Goal: Task Accomplishment & Management: Complete application form

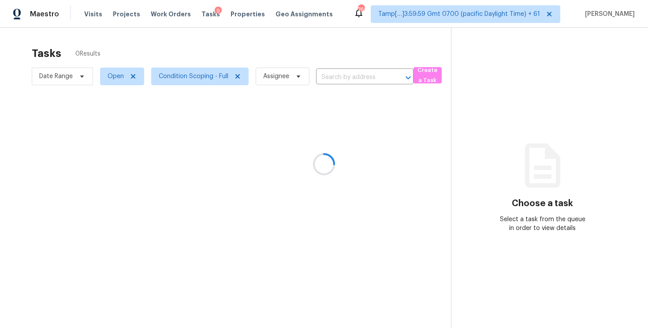
click at [315, 57] on div at bounding box center [324, 164] width 648 height 328
click at [342, 75] on div at bounding box center [324, 164] width 648 height 328
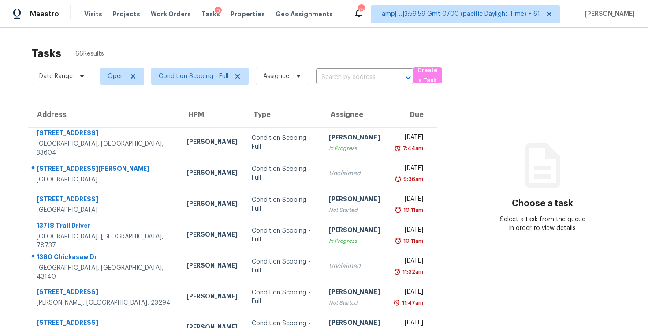
click at [342, 75] on input "text" at bounding box center [352, 78] width 73 height 14
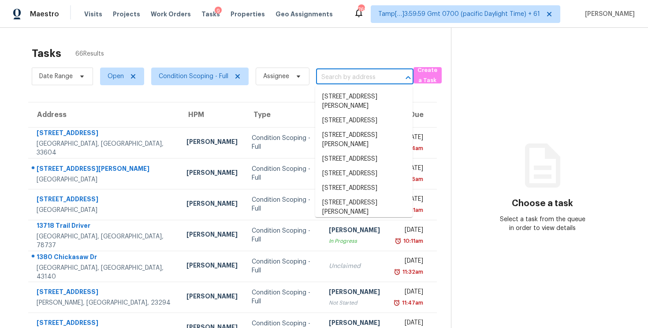
paste input "110 Dunhagan Pl, Cary, NC 27511"
type input "110 Dunhagan Pl, Cary, NC 27511"
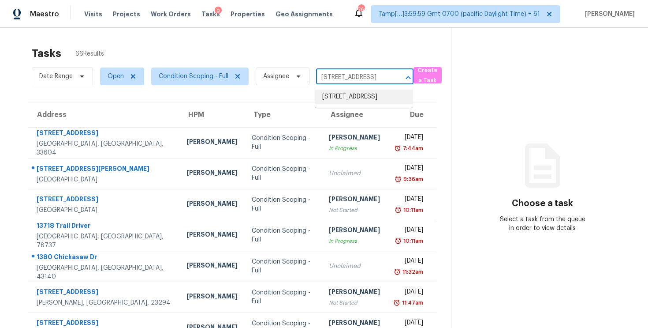
click at [354, 95] on li "110 Dunhagan Pl, Cary, NC 27511" at bounding box center [363, 97] width 97 height 15
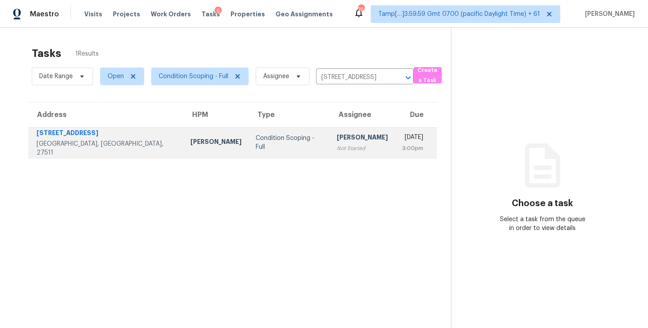
click at [347, 127] on td "Vigneshwaran B Not Started" at bounding box center [362, 142] width 65 height 31
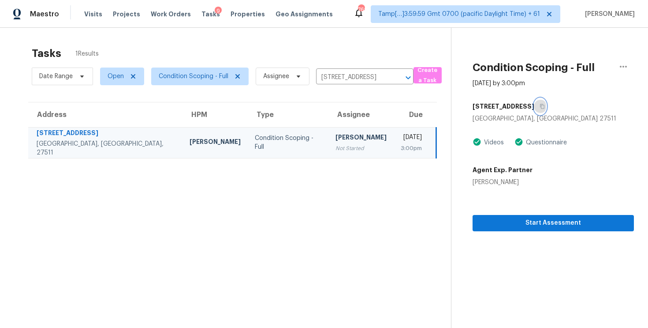
click at [535, 110] on button "button" at bounding box center [541, 106] width 12 height 16
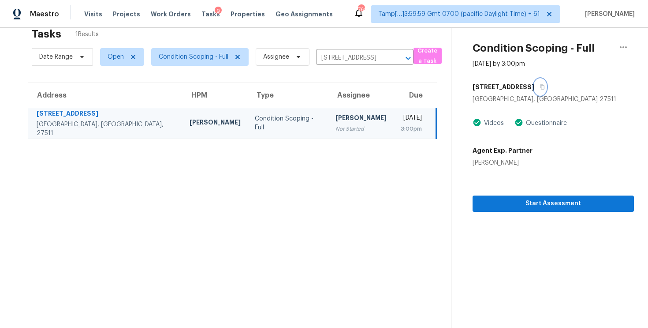
scroll to position [28, 0]
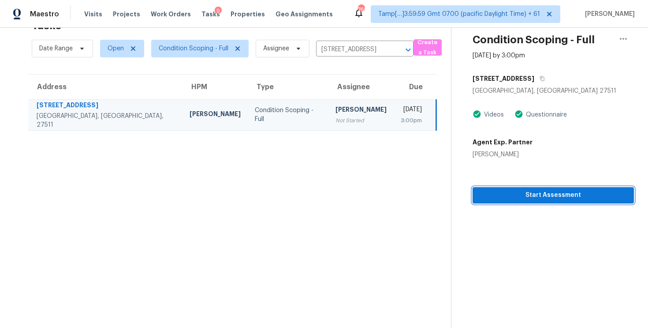
click at [533, 202] on button "Start Assessment" at bounding box center [553, 195] width 161 height 16
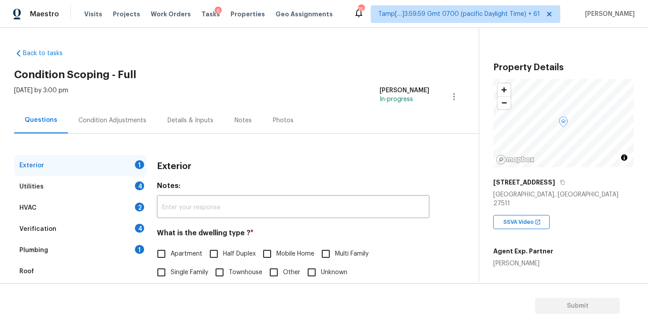
click at [135, 113] on div "Condition Adjustments" at bounding box center [112, 120] width 89 height 26
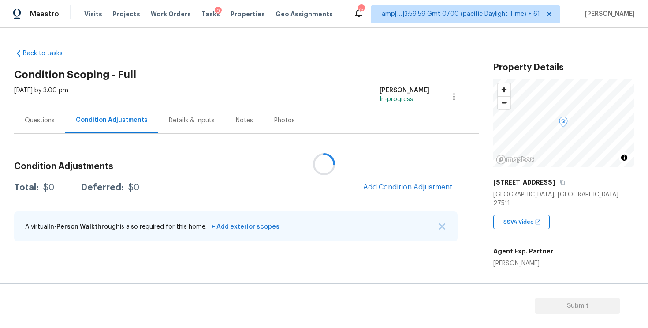
click at [392, 183] on div at bounding box center [324, 164] width 648 height 328
click at [392, 194] on div at bounding box center [324, 164] width 648 height 328
click at [391, 184] on div at bounding box center [324, 164] width 648 height 328
click at [390, 178] on span "Add Condition Adjustment" at bounding box center [408, 187] width 100 height 19
click at [389, 181] on button "Add Condition Adjustment" at bounding box center [408, 187] width 100 height 19
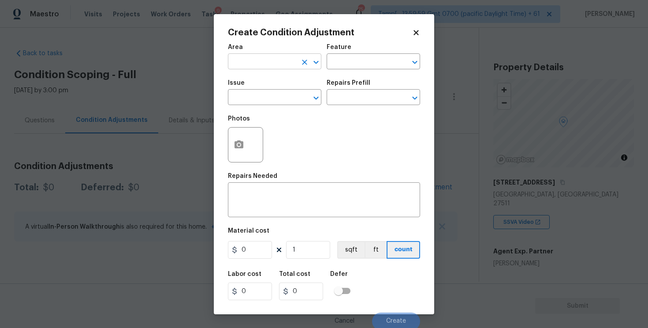
click at [273, 58] on input "text" at bounding box center [262, 63] width 69 height 14
type input "e"
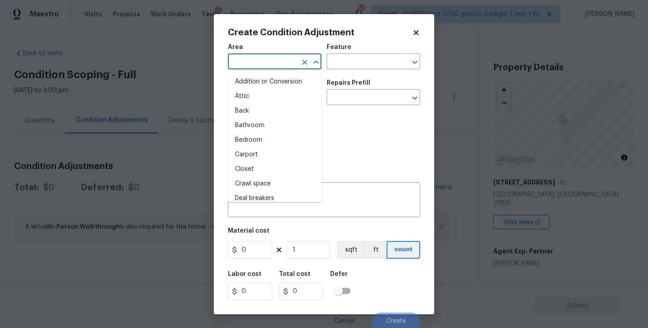
type input "x"
type input "t"
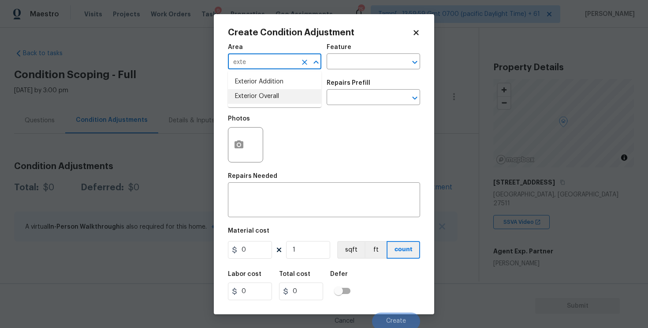
click at [276, 91] on li "Exterior Overall" at bounding box center [275, 96] width 94 height 15
type input "Exterior Overall"
click at [278, 97] on input "text" at bounding box center [262, 98] width 69 height 14
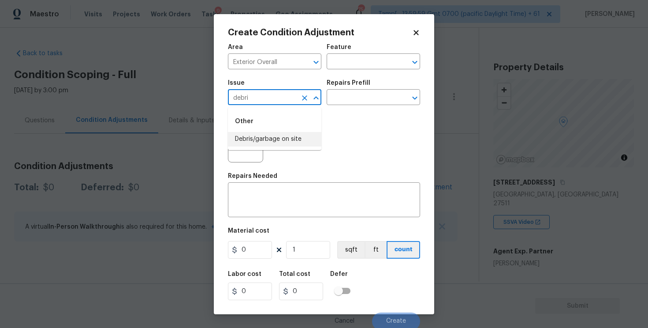
click at [290, 137] on li "Debris/garbage on site" at bounding box center [275, 139] width 94 height 15
type input "Debris/garbage on site"
click at [240, 153] on button "button" at bounding box center [238, 144] width 21 height 34
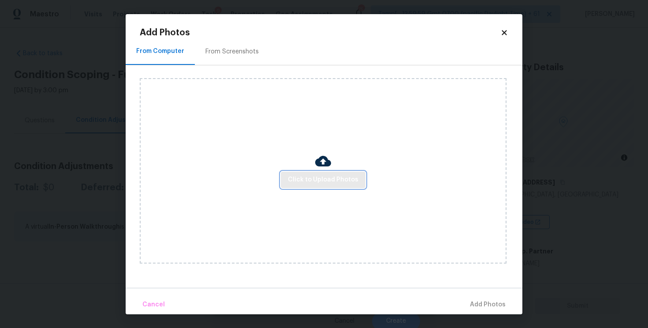
click at [321, 184] on span "Click to Upload Photos" at bounding box center [323, 179] width 71 height 11
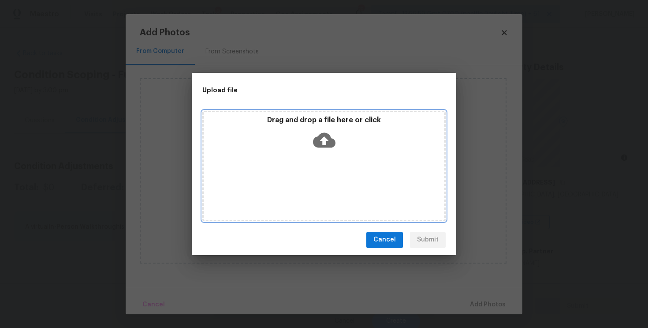
click at [320, 135] on icon at bounding box center [324, 139] width 22 height 15
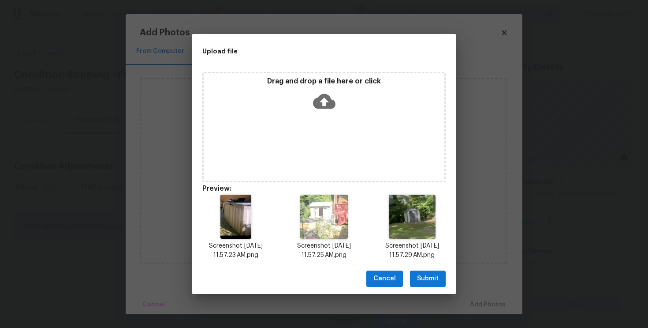
scroll to position [7, 0]
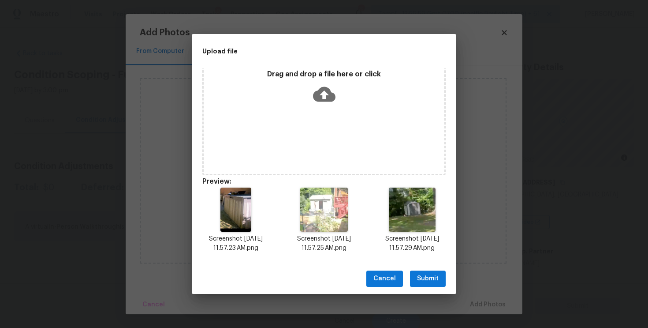
click at [426, 275] on span "Submit" at bounding box center [428, 278] width 22 height 11
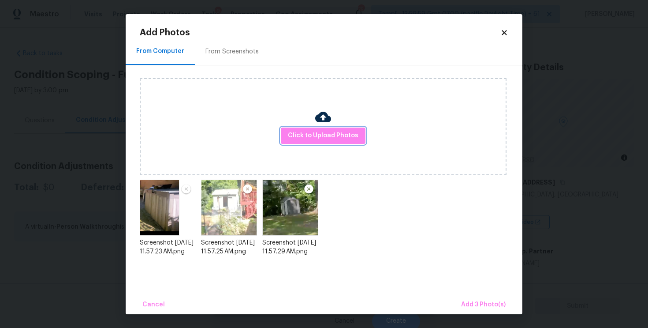
scroll to position [0, 0]
click at [484, 305] on span "Add 3 Photo(s)" at bounding box center [483, 304] width 45 height 11
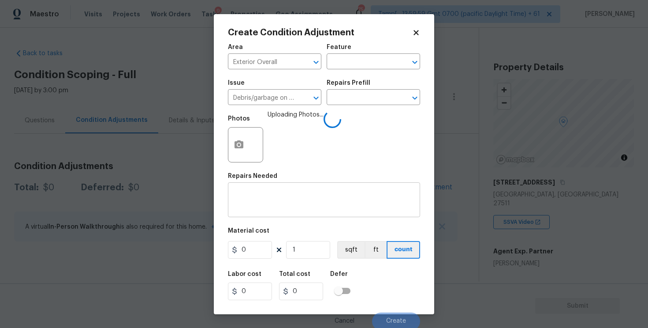
click at [311, 203] on textarea at bounding box center [324, 200] width 182 height 19
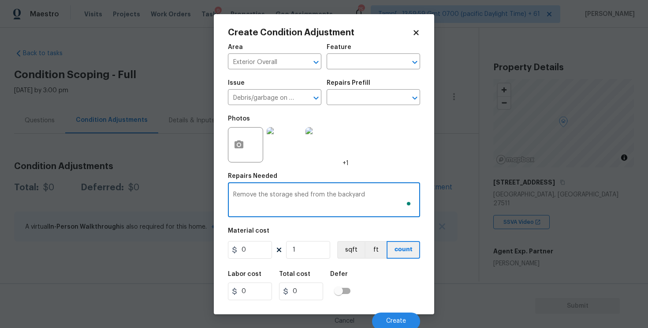
type textarea "Remove the storage shed from the backyard"
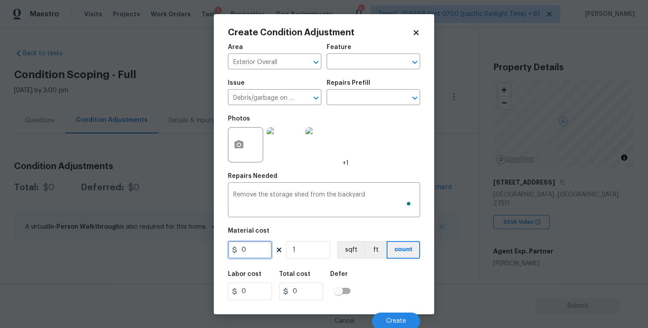
click at [244, 247] on input "0" at bounding box center [250, 250] width 44 height 18
click at [250, 247] on input "0" at bounding box center [250, 250] width 44 height 18
type input "2000"
click at [389, 266] on div "Labor cost 0 Total cost 2000 Defer" at bounding box center [324, 286] width 192 height 40
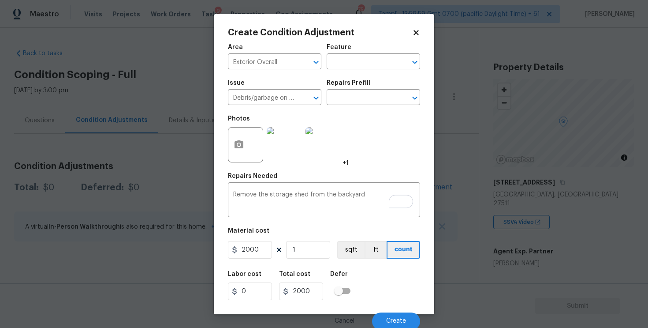
scroll to position [2, 0]
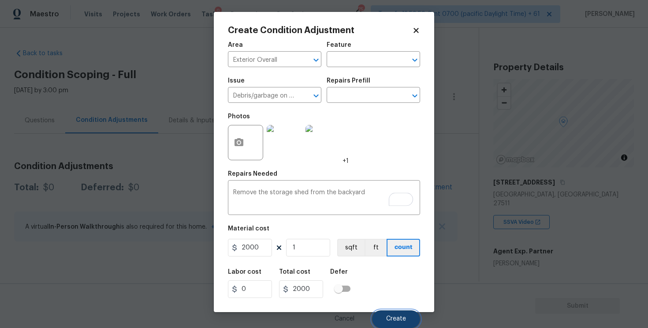
click at [397, 316] on span "Create" at bounding box center [396, 318] width 20 height 7
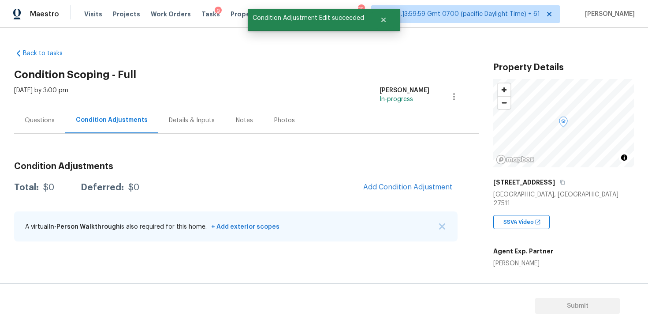
scroll to position [0, 0]
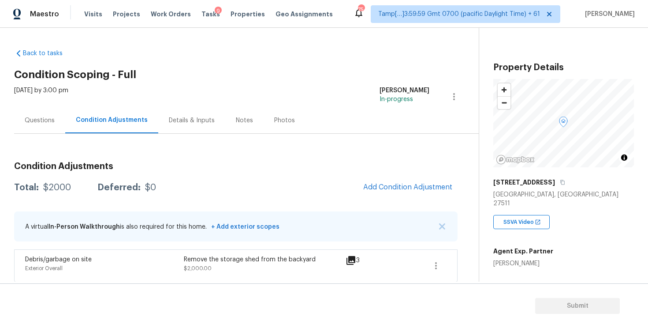
click at [389, 177] on div "Condition Adjustments Total: $2000 Deferred: $0 Add Condition Adjustment A virt…" at bounding box center [236, 218] width 444 height 127
click at [389, 191] on span "Add Condition Adjustment" at bounding box center [407, 187] width 89 height 8
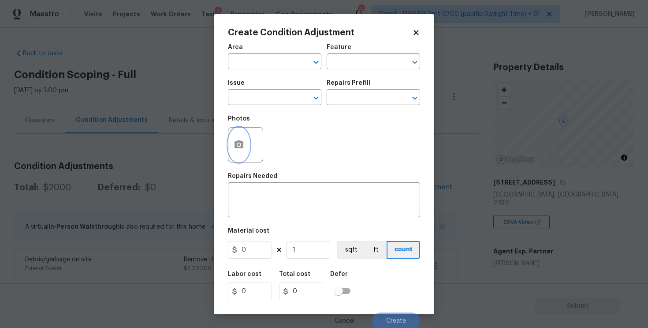
click at [235, 141] on icon "button" at bounding box center [239, 144] width 9 height 8
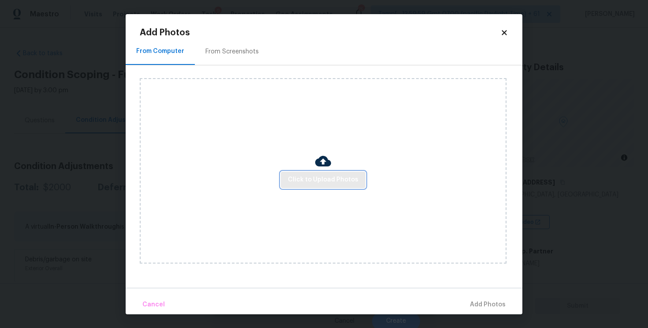
click at [340, 182] on span "Click to Upload Photos" at bounding box center [323, 179] width 71 height 11
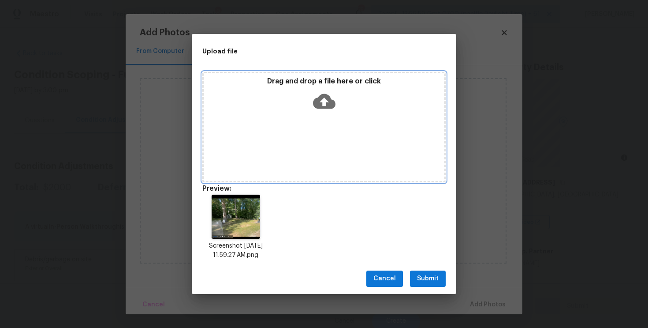
click at [350, 113] on div "Drag and drop a file here or click" at bounding box center [324, 96] width 241 height 38
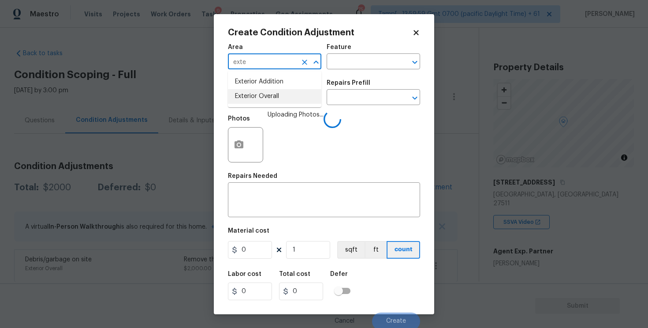
click at [255, 90] on li "Exterior Overall" at bounding box center [275, 96] width 94 height 15
type input "Exterior Overall"
click at [255, 90] on div "Issue" at bounding box center [275, 85] width 94 height 11
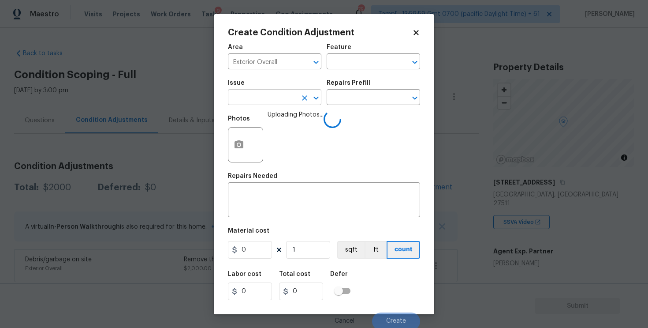
click at [255, 93] on input "text" at bounding box center [262, 98] width 69 height 14
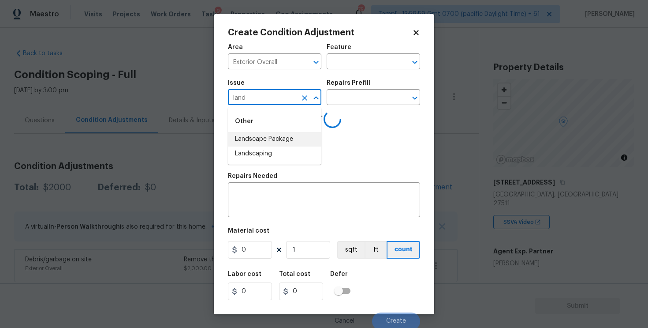
click at [267, 133] on li "Landscape Package" at bounding box center [275, 139] width 94 height 15
type input "Landscape Package"
click at [356, 93] on input "text" at bounding box center [361, 98] width 69 height 14
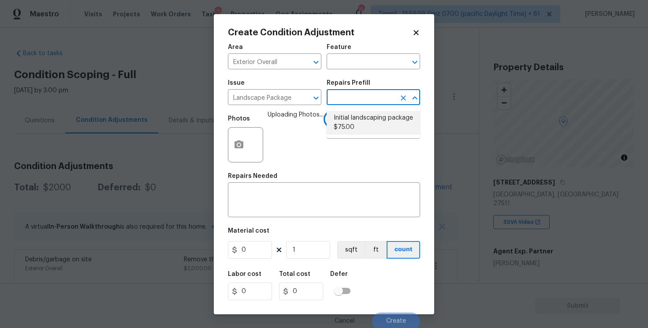
click at [356, 117] on li "Initial landscaping package $75.00" at bounding box center [374, 123] width 94 height 24
type input "Home Readiness Packages"
type input "75"
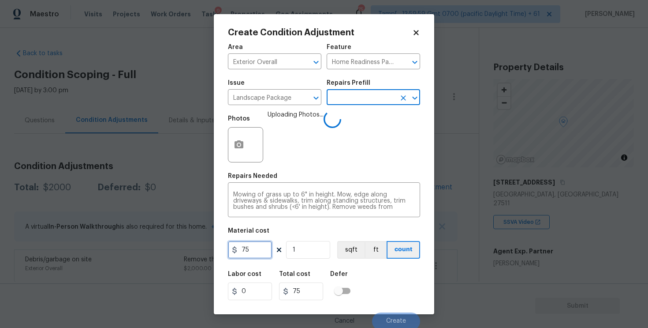
click at [248, 255] on input "75" at bounding box center [250, 250] width 44 height 18
type input "2000"
click at [344, 277] on h5 "Defer" at bounding box center [339, 274] width 18 height 6
type input "2000"
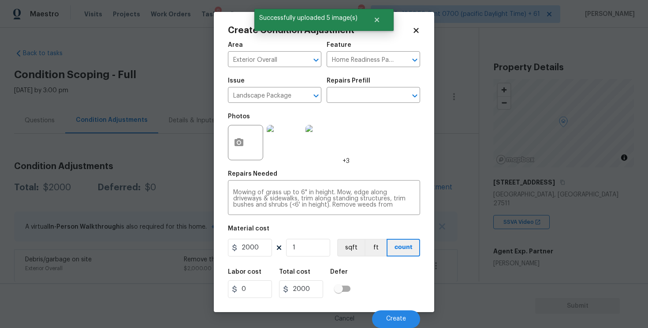
click at [398, 287] on div "Labor cost 0 Total cost 2000 Defer" at bounding box center [324, 283] width 192 height 40
click at [392, 313] on button "Create" at bounding box center [396, 319] width 48 height 18
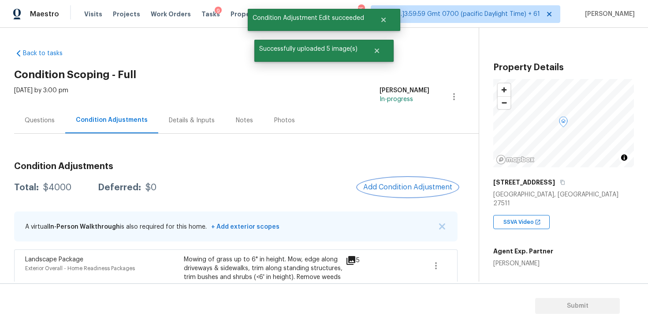
scroll to position [85, 0]
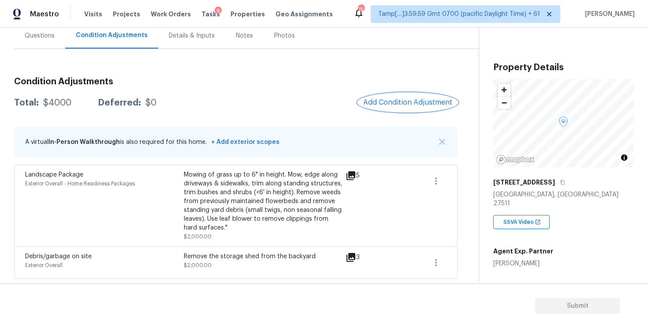
click at [398, 93] on button "Add Condition Adjustment" at bounding box center [408, 102] width 100 height 19
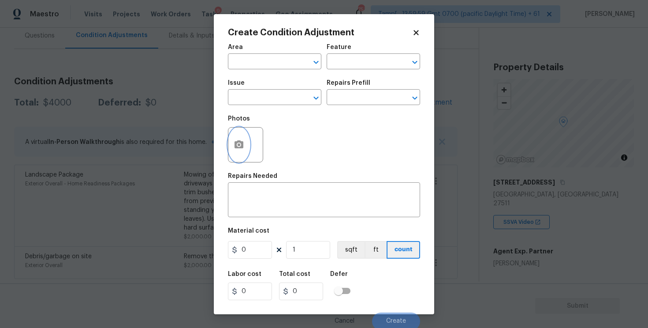
click at [235, 146] on icon "button" at bounding box center [239, 144] width 9 height 8
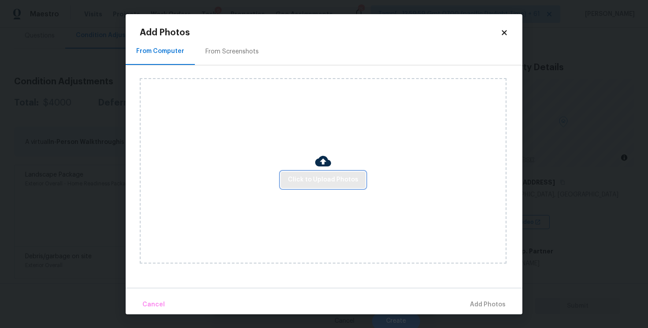
click at [314, 183] on span "Click to Upload Photos" at bounding box center [323, 179] width 71 height 11
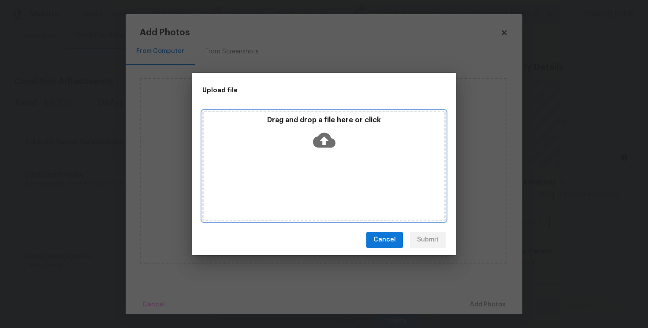
click at [322, 143] on icon at bounding box center [324, 140] width 22 height 22
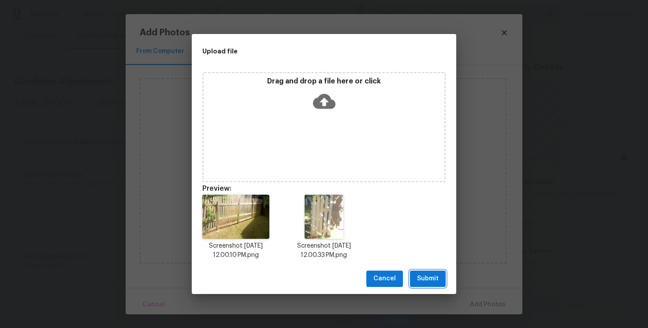
click at [429, 272] on button "Submit" at bounding box center [428, 278] width 36 height 16
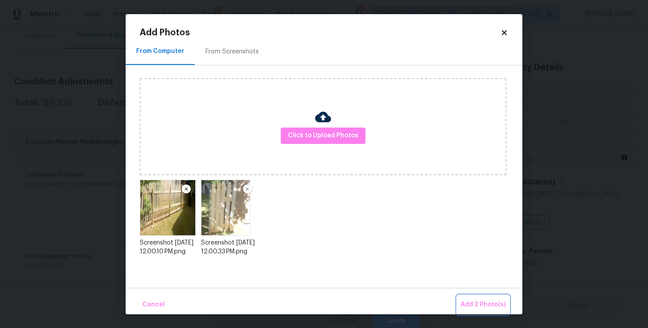
click at [483, 308] on span "Add 2 Photo(s)" at bounding box center [483, 304] width 45 height 11
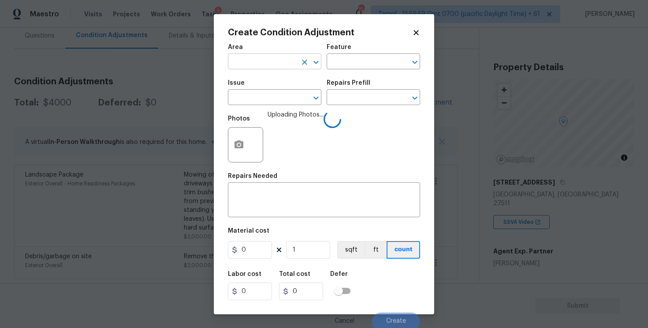
click at [278, 69] on body "Maestro Visits Projects Work Orders Tasks 9 Properties Geo Assignments 753 Tamp…" at bounding box center [324, 164] width 648 height 328
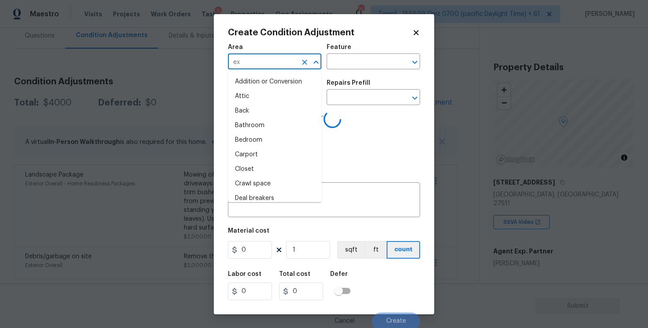
type input "ext"
click at [262, 101] on li "Attic" at bounding box center [275, 96] width 94 height 15
type input "Attic"
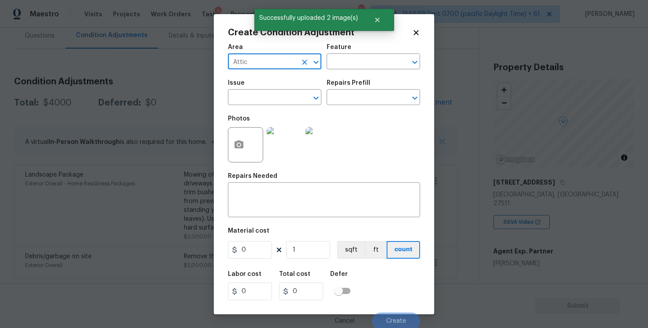
click at [302, 62] on icon "Clear" at bounding box center [304, 62] width 9 height 9
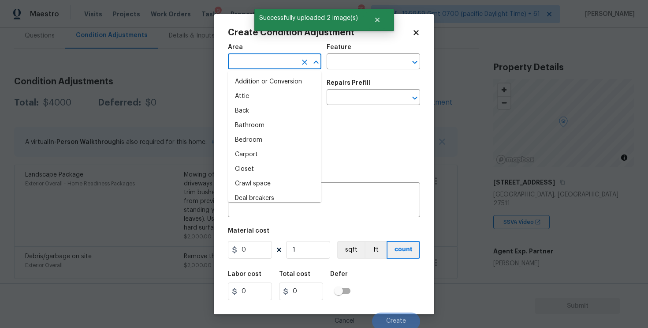
type input "e"
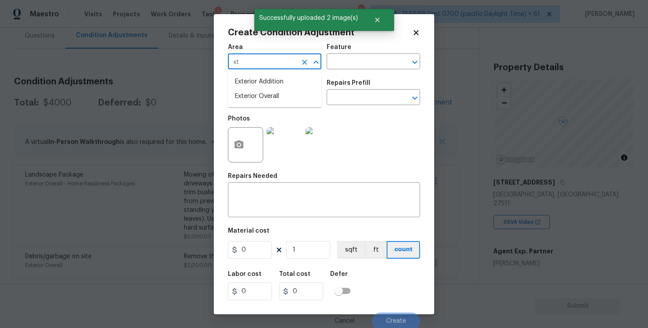
click at [266, 62] on input "xt" at bounding box center [262, 63] width 69 height 14
click at [266, 95] on li "Exterior Overall" at bounding box center [275, 96] width 94 height 15
type input "Exterior Overall"
click at [266, 95] on input "text" at bounding box center [262, 98] width 69 height 14
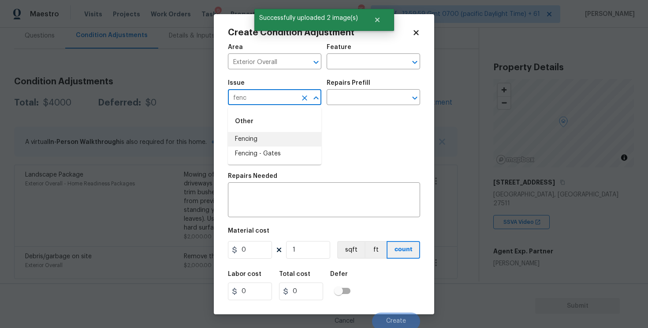
click at [272, 138] on li "Fencing" at bounding box center [275, 139] width 94 height 15
type input "Fencing"
click at [275, 206] on textarea at bounding box center [324, 200] width 182 height 19
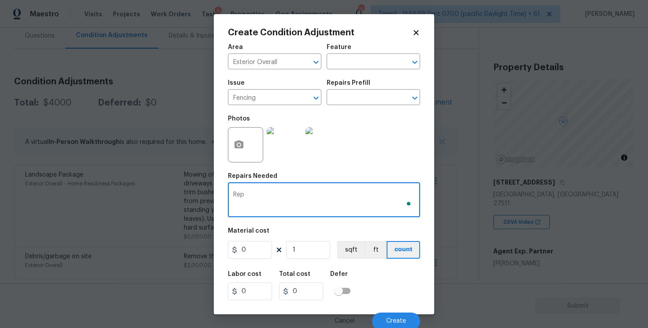
type textarea "Repa"
type textarea "Repaint the backyard fence"
click at [264, 256] on input "0" at bounding box center [250, 250] width 44 height 18
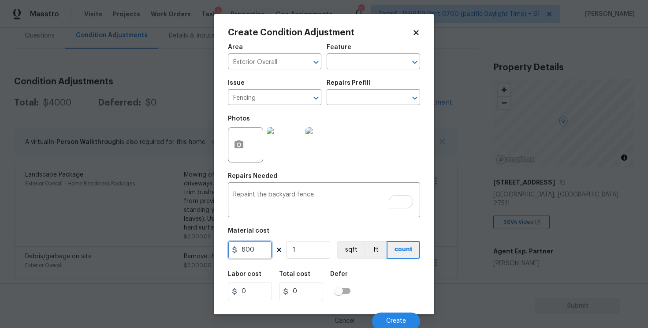
type input "800"
click at [346, 272] on h5 "Defer" at bounding box center [339, 274] width 18 height 6
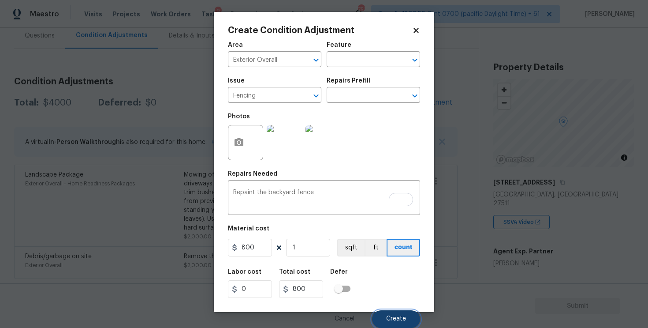
click at [407, 323] on button "Create" at bounding box center [396, 319] width 48 height 18
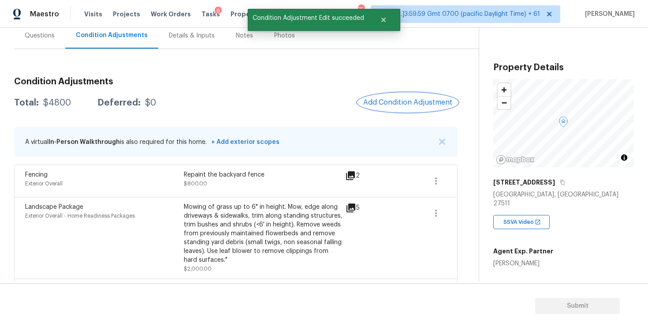
scroll to position [117, 0]
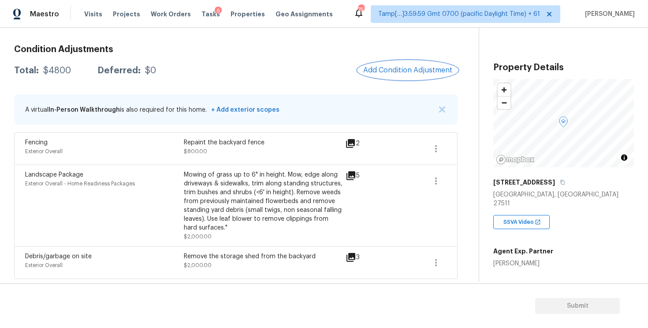
click at [414, 63] on button "Add Condition Adjustment" at bounding box center [408, 70] width 100 height 19
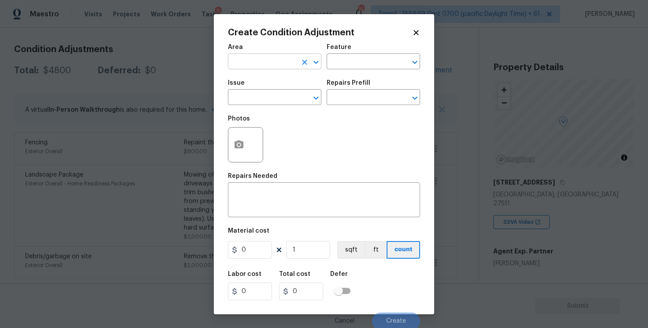
click at [279, 59] on input "text" at bounding box center [262, 63] width 69 height 14
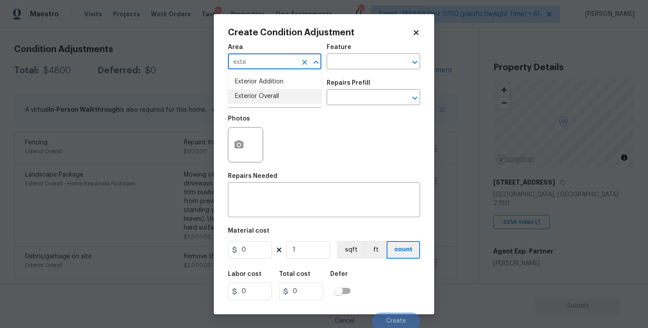
click at [266, 103] on li "Exterior Overall" at bounding box center [275, 96] width 94 height 15
type input "Exterior Overall"
click at [266, 103] on input "text" at bounding box center [262, 98] width 69 height 14
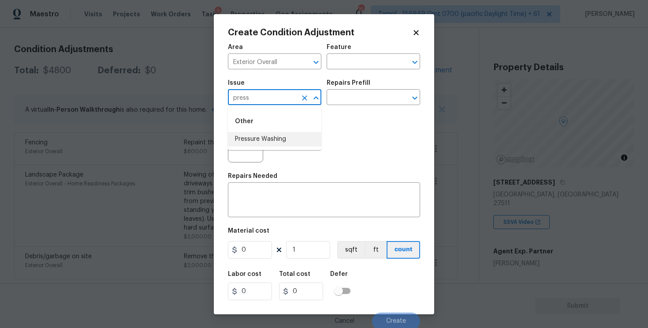
click at [273, 132] on li "Pressure Washing" at bounding box center [275, 139] width 94 height 15
type input "Pressure Washing"
click at [347, 104] on input "text" at bounding box center [361, 98] width 69 height 14
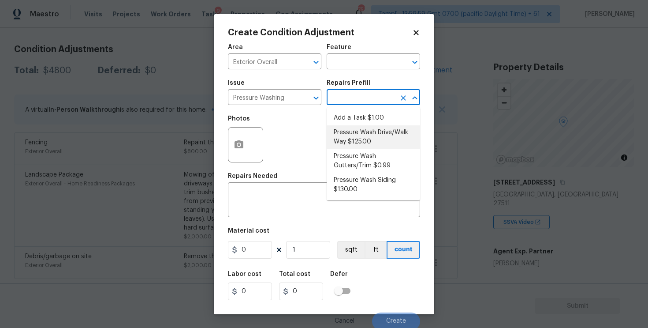
click at [351, 143] on li "Pressure Wash Drive/Walk Way $125.00" at bounding box center [374, 137] width 94 height 24
type input "Siding"
type textarea "Pressure wash the driveways/walkways as directed by the PM. Ensure that all deb…"
type input "125"
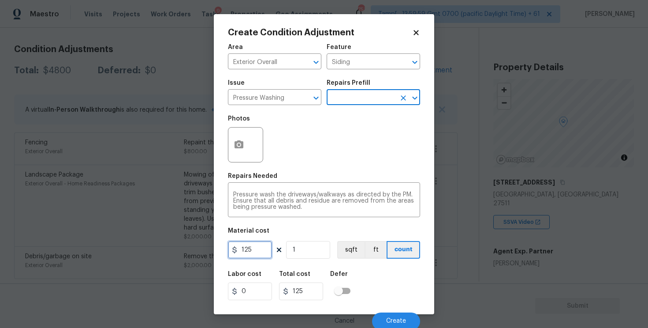
click at [255, 252] on input "125" at bounding box center [250, 250] width 44 height 18
type input "400"
click at [331, 276] on h5 "Defer" at bounding box center [339, 274] width 18 height 6
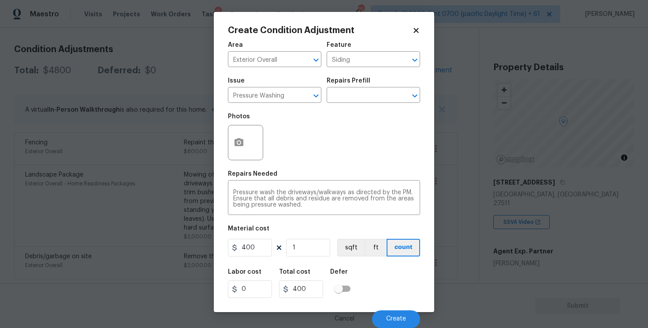
click at [392, 303] on div "Labor cost 0 Total cost 400 Defer" at bounding box center [324, 283] width 192 height 40
click at [397, 316] on span "Create" at bounding box center [396, 318] width 20 height 7
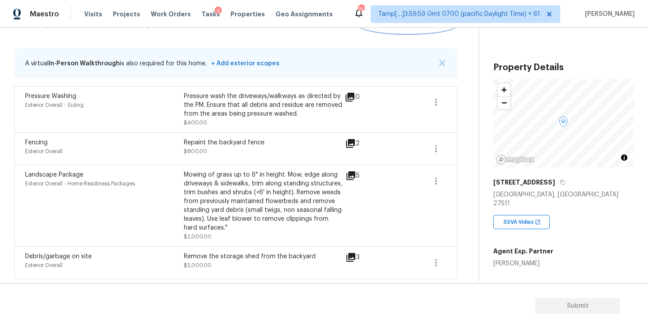
scroll to position [150, 0]
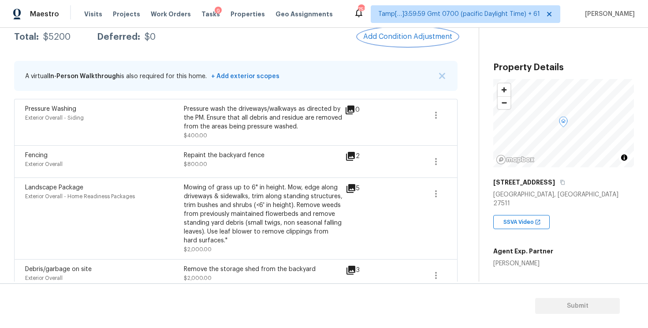
click at [404, 33] on span "Add Condition Adjustment" at bounding box center [407, 37] width 89 height 8
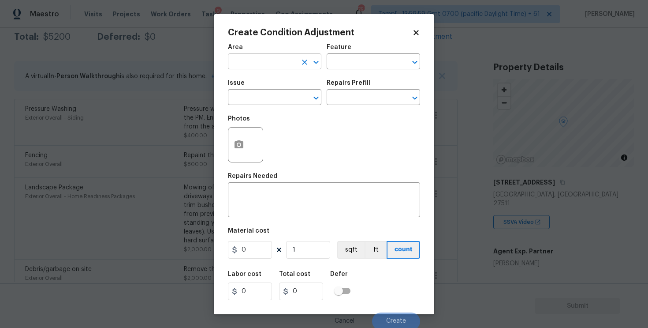
click at [269, 57] on input "text" at bounding box center [262, 63] width 69 height 14
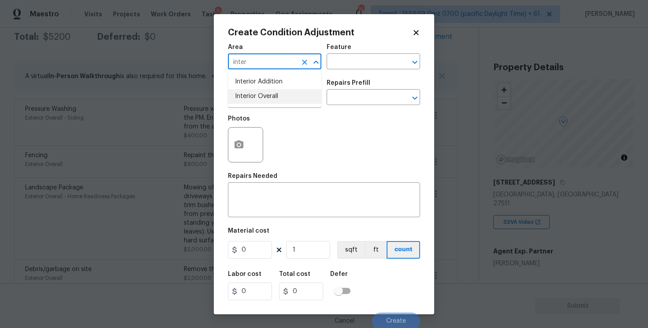
click at [265, 94] on li "Interior Overall" at bounding box center [275, 96] width 94 height 15
type input "Interior Overall"
click at [265, 94] on input "text" at bounding box center [262, 98] width 69 height 14
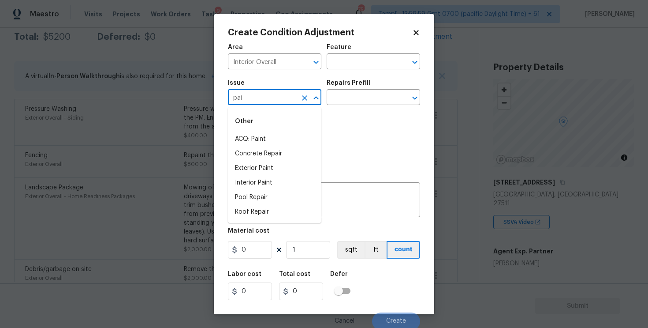
type input "pain"
click at [295, 132] on li "Kitchen Cabinets" at bounding box center [275, 139] width 94 height 15
type input "Kitchen Cabinets"
click at [292, 212] on div "x ​" at bounding box center [324, 200] width 192 height 33
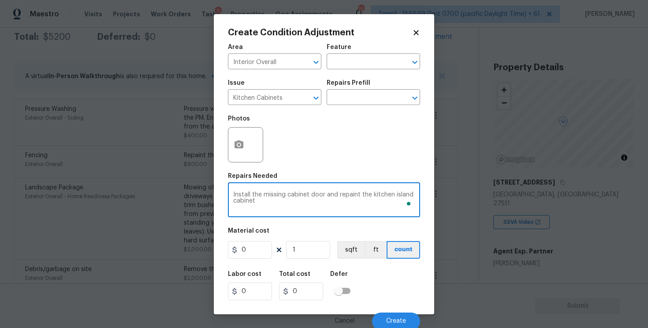
type textarea "Install the missing cabinet door and repaint the kitchen island cabinet"
click at [242, 259] on figure "Material cost 0 1 sqft ft count" at bounding box center [324, 244] width 192 height 33
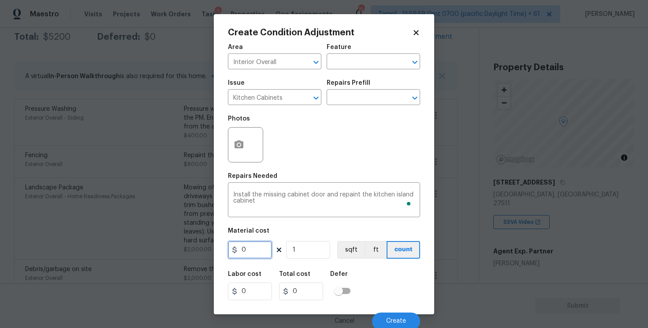
click at [251, 247] on input "0" at bounding box center [250, 250] width 44 height 18
type input "600"
click at [240, 145] on circle "button" at bounding box center [239, 144] width 3 height 3
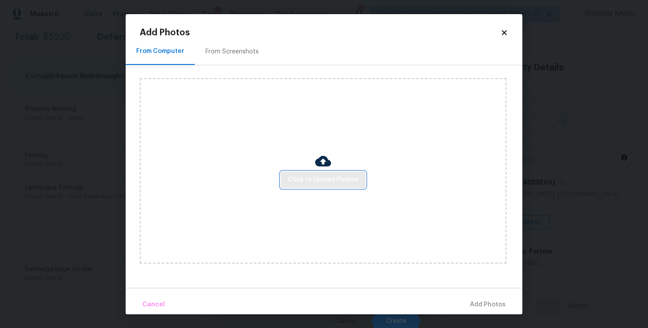
click at [313, 181] on span "Click to Upload Photos" at bounding box center [323, 179] width 71 height 11
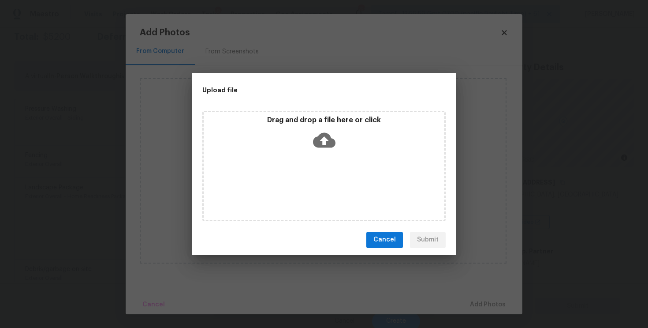
click at [337, 126] on div "Drag and drop a file here or click" at bounding box center [324, 135] width 241 height 38
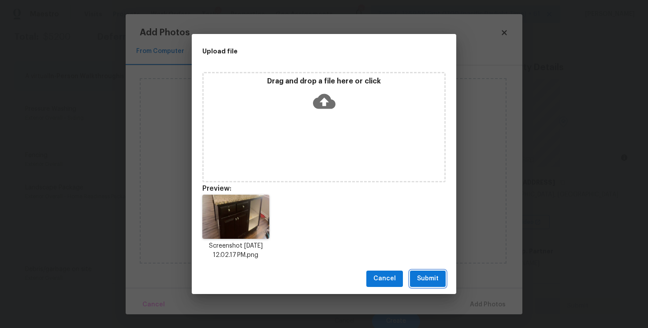
click at [429, 277] on span "Submit" at bounding box center [428, 278] width 22 height 11
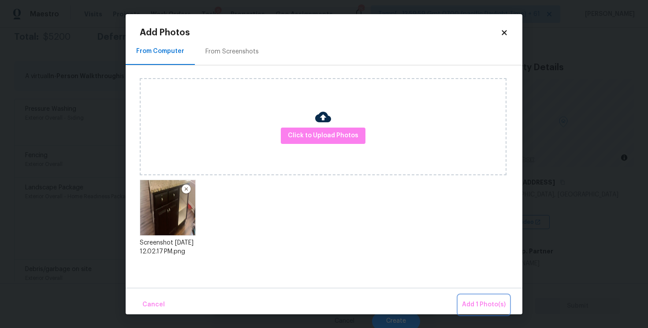
click at [481, 307] on span "Add 1 Photo(s)" at bounding box center [484, 304] width 44 height 11
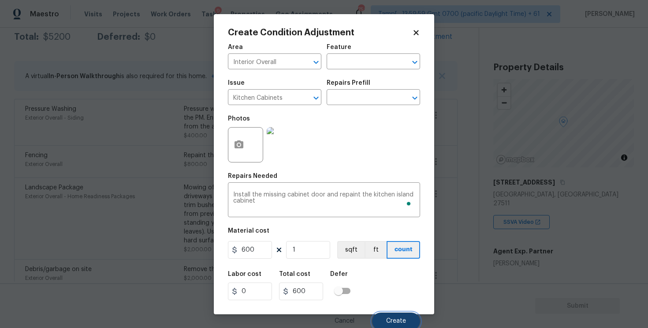
click at [391, 314] on button "Create" at bounding box center [396, 321] width 48 height 18
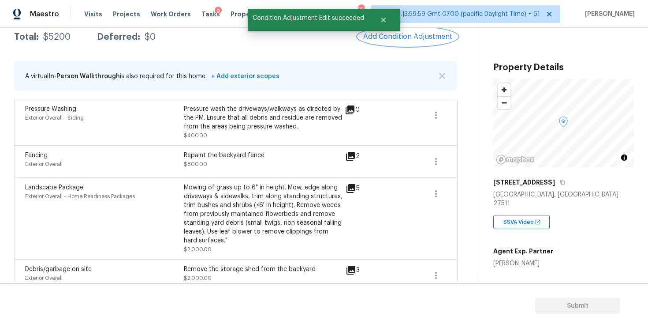
scroll to position [150, 0]
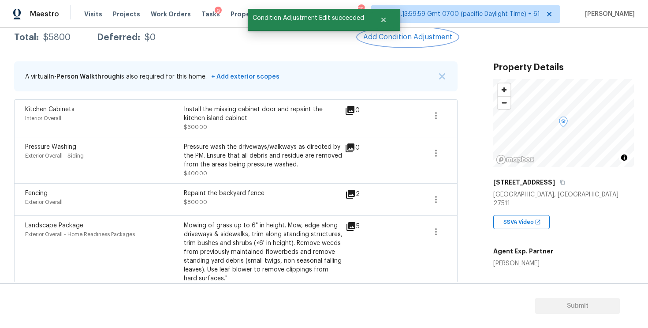
click at [405, 39] on span "Add Condition Adjustment" at bounding box center [407, 37] width 89 height 8
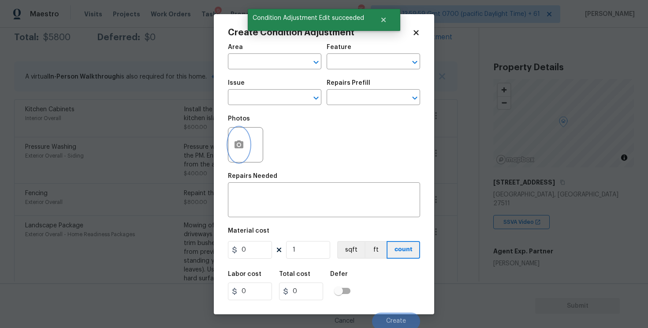
click at [232, 137] on button "button" at bounding box center [238, 144] width 21 height 34
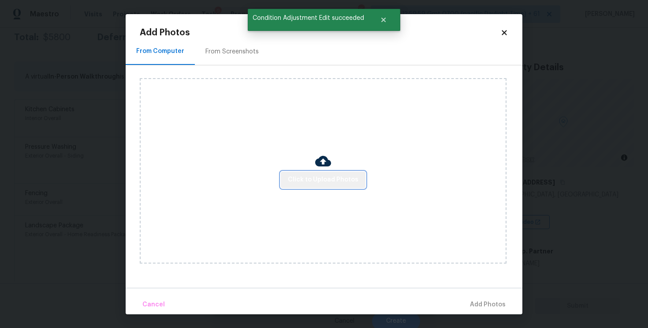
click at [353, 181] on span "Click to Upload Photos" at bounding box center [323, 179] width 71 height 11
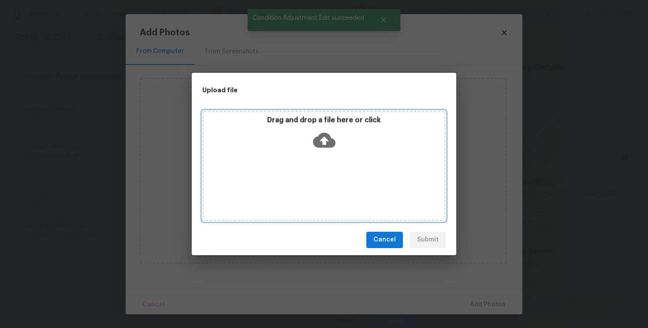
click at [322, 176] on div "Drag and drop a file here or click" at bounding box center [323, 166] width 243 height 110
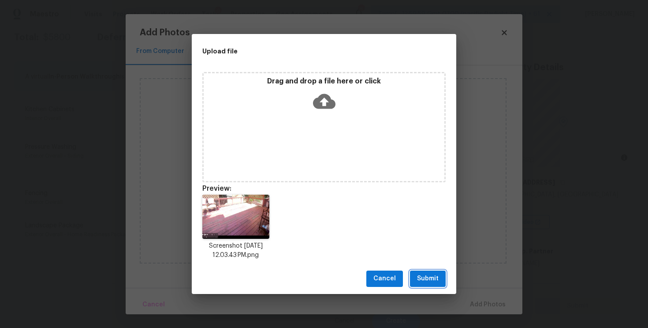
click at [438, 277] on span "Submit" at bounding box center [428, 278] width 22 height 11
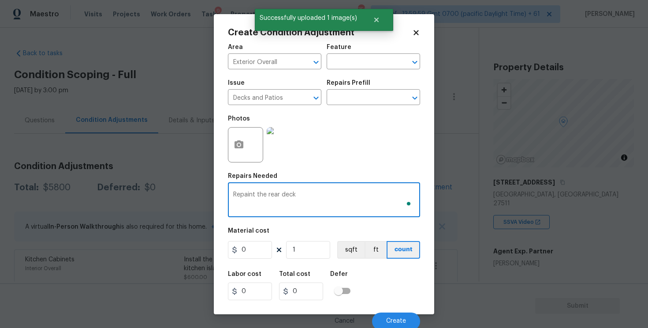
click at [270, 201] on textarea "Repaint the rear deck" at bounding box center [324, 200] width 182 height 19
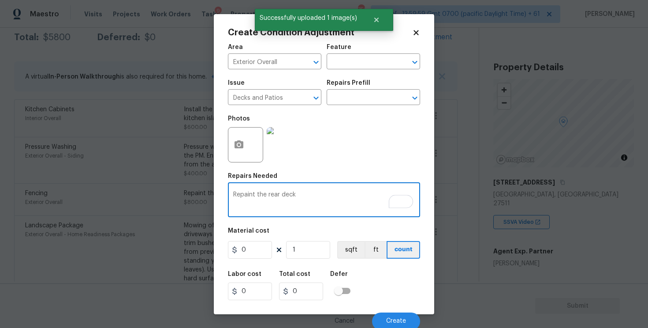
type textarea "Repaint the rear deck"
click at [258, 248] on input "0" at bounding box center [250, 250] width 44 height 18
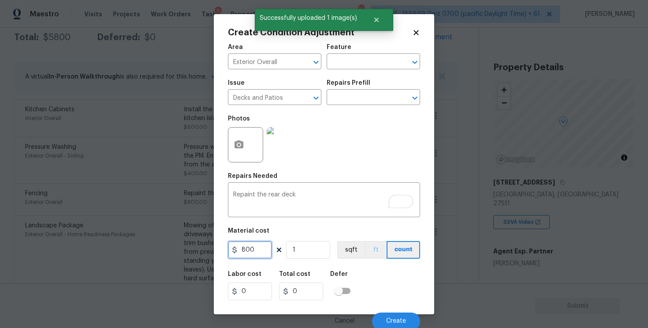
type input "800"
click at [375, 258] on button "ft" at bounding box center [376, 250] width 22 height 18
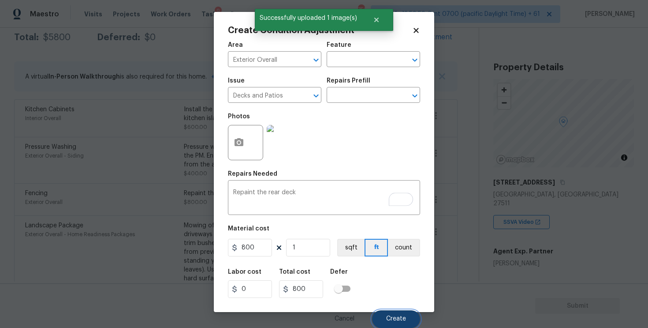
click at [395, 314] on button "Create" at bounding box center [396, 319] width 48 height 18
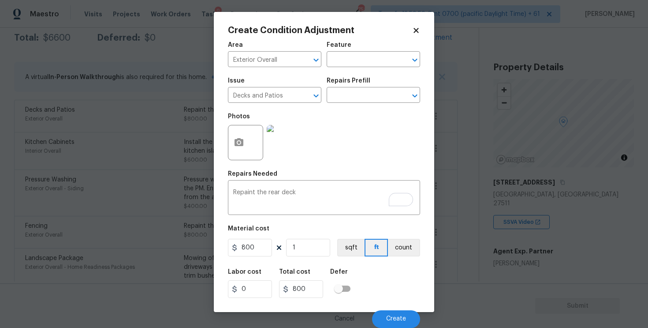
scroll to position [0, 0]
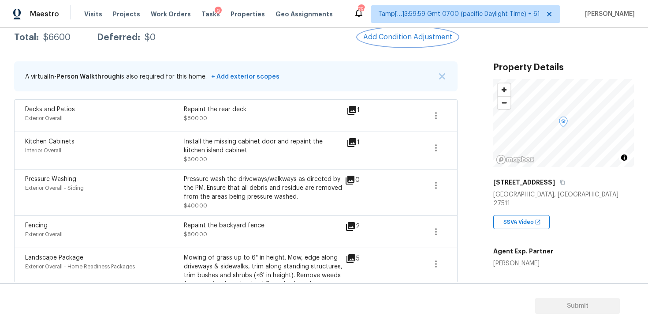
click at [415, 35] on span "Add Condition Adjustment" at bounding box center [407, 37] width 89 height 8
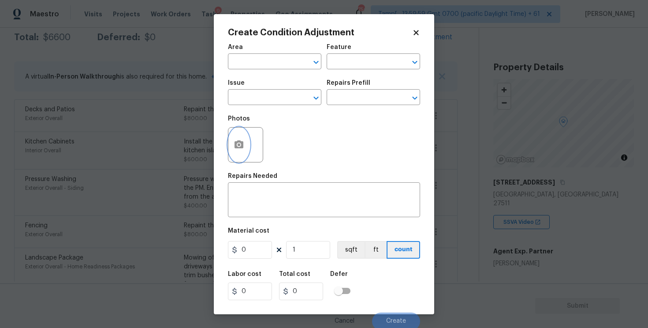
click at [242, 136] on button "button" at bounding box center [238, 144] width 21 height 34
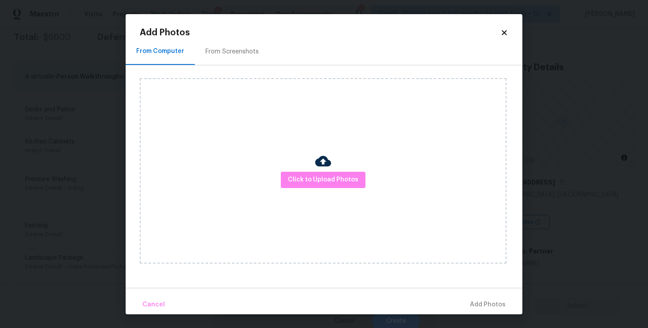
click at [355, 169] on div "Click to Upload Photos" at bounding box center [323, 170] width 367 height 185
click at [357, 175] on button "Click to Upload Photos" at bounding box center [323, 180] width 85 height 16
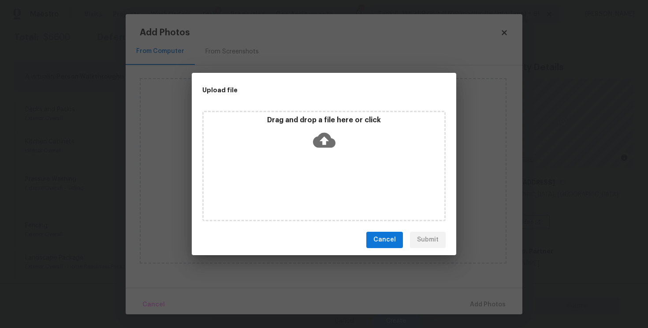
drag, startPoint x: 644, startPoint y: 318, endPoint x: 421, endPoint y: 213, distance: 245.8
click at [421, 212] on div "Upload file Drag and drop a file here or click Cancel Submit" at bounding box center [324, 164] width 648 height 328
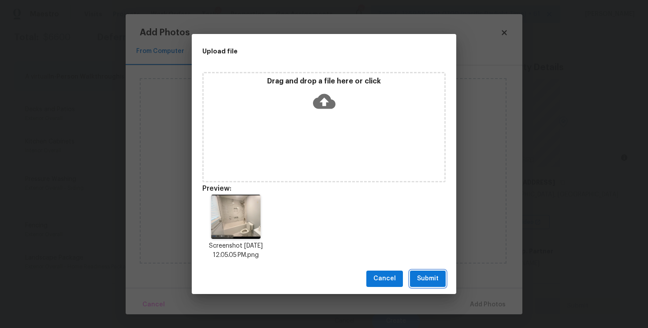
click at [426, 271] on button "Submit" at bounding box center [428, 278] width 36 height 16
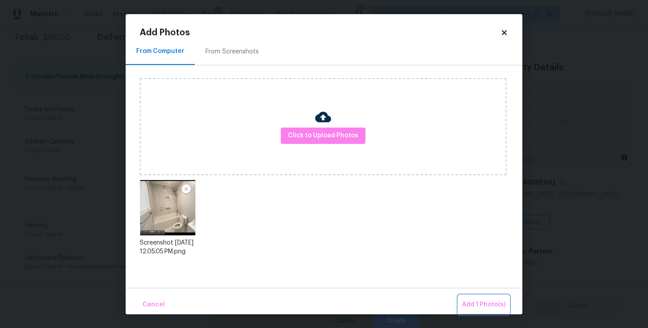
click at [470, 303] on span "Add 1 Photo(s)" at bounding box center [484, 304] width 44 height 11
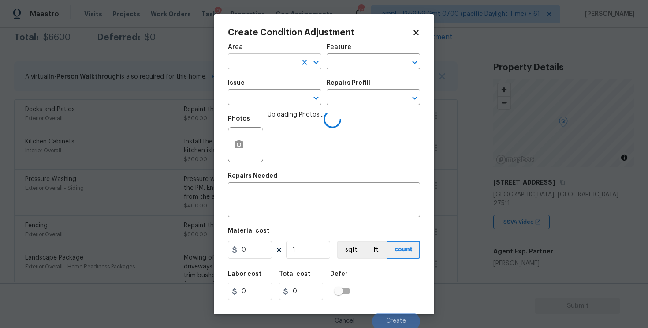
click at [256, 68] on input "text" at bounding box center [262, 63] width 69 height 14
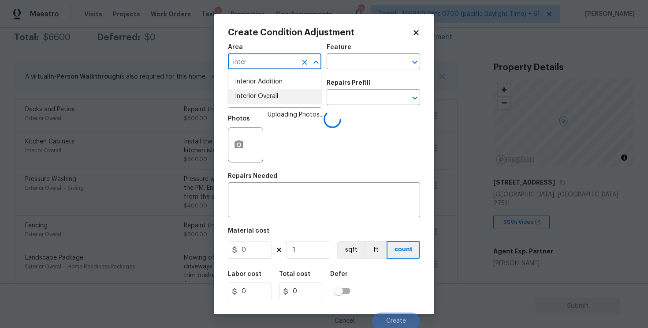
click at [260, 96] on li "Interior Overall" at bounding box center [275, 96] width 94 height 15
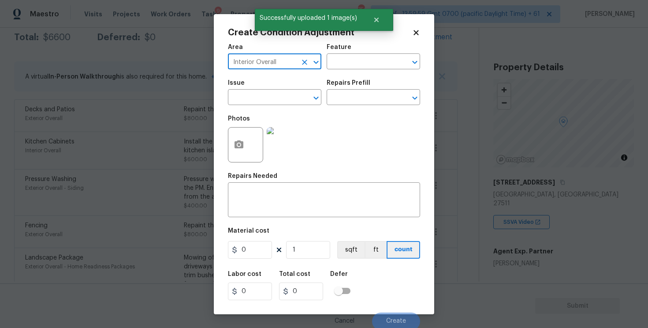
type input "Interior Overall"
click at [260, 96] on input "text" at bounding box center [262, 98] width 69 height 14
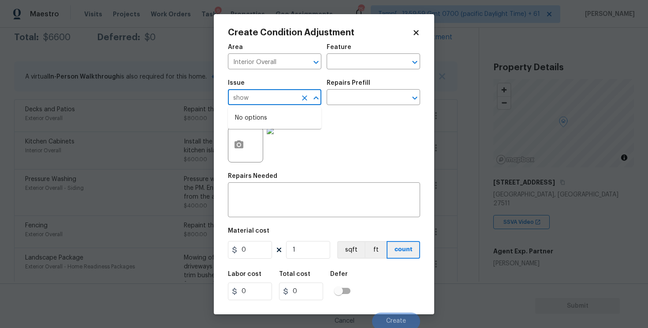
type input "showe"
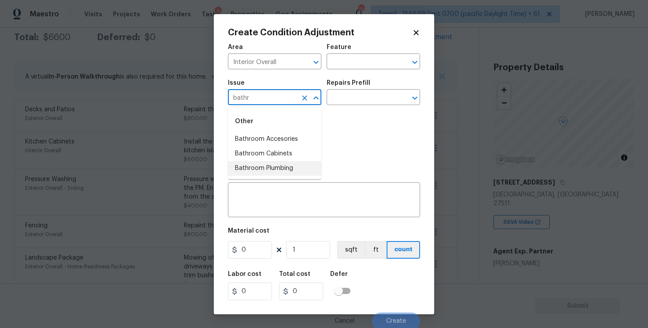
click at [267, 164] on li "Bathroom Plumbing" at bounding box center [275, 168] width 94 height 15
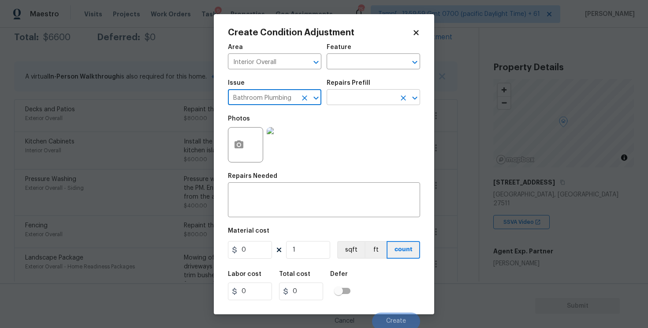
type input "Bathroom Plumbing"
click at [338, 100] on input "text" at bounding box center [361, 98] width 69 height 14
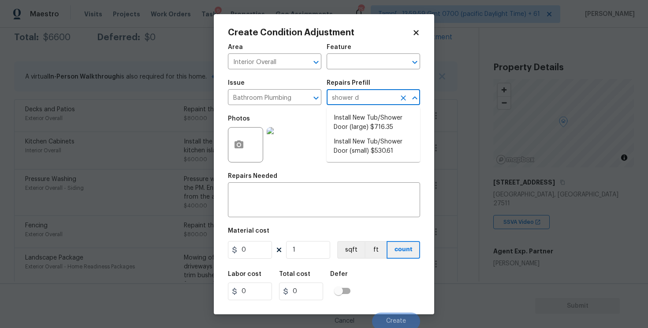
type input "shower do"
click at [347, 142] on li "Install New Tub/Shower Door (small) $530.61" at bounding box center [374, 147] width 94 height 24
type input "Plumbing"
type textarea "Prep the tub/shower surround and install a new 32''-36'' tempered shower door. …"
type input "530.61"
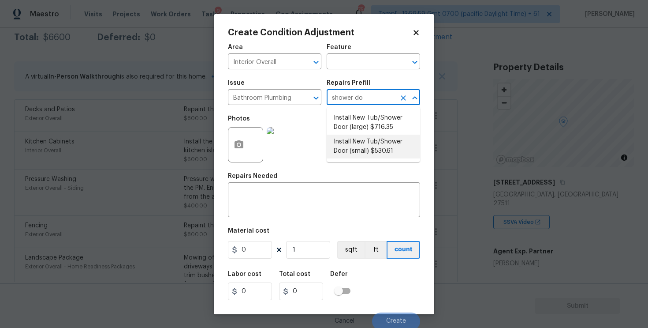
type input "530.61"
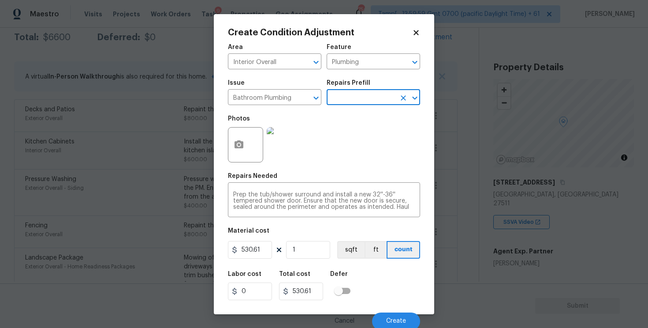
scroll to position [2, 0]
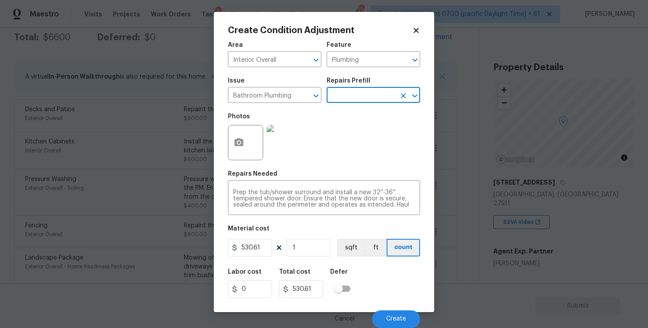
click at [382, 303] on div "Cancel Create" at bounding box center [324, 315] width 192 height 25
click at [382, 314] on button "Create" at bounding box center [396, 319] width 48 height 18
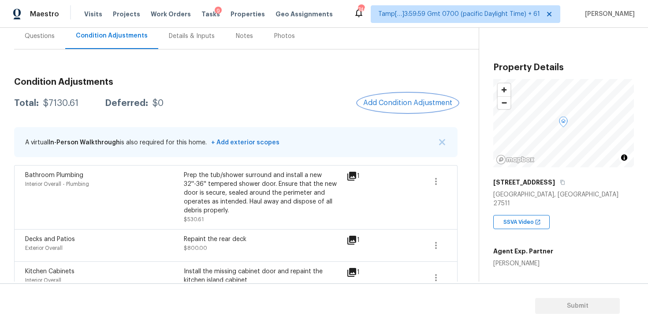
scroll to position [78, 0]
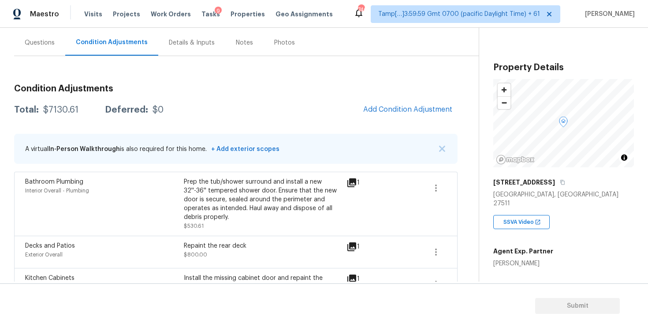
click at [387, 97] on div "Condition Adjustments Total: $7130.61 Deferred: $0 Add Condition Adjustment A v…" at bounding box center [236, 287] width 444 height 421
click at [388, 115] on button "Add Condition Adjustment" at bounding box center [408, 109] width 100 height 19
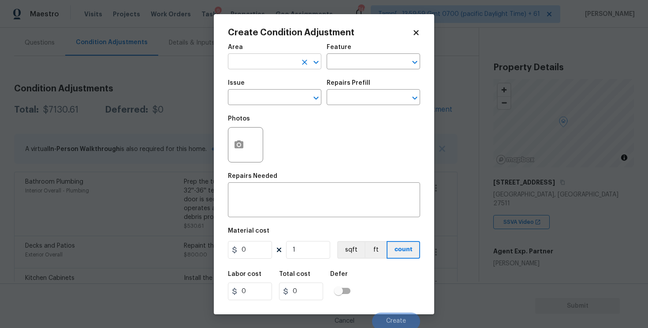
click at [267, 60] on input "text" at bounding box center [262, 63] width 69 height 14
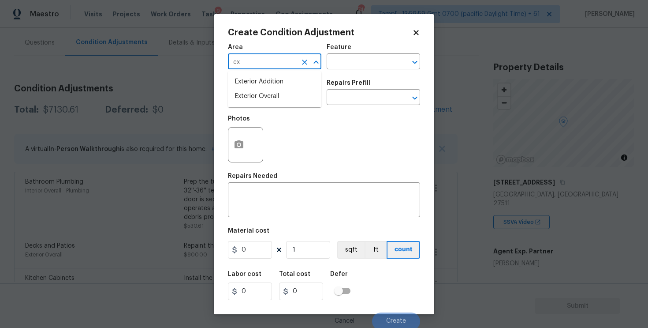
type input "e"
click at [266, 91] on li "Interior Overall" at bounding box center [275, 96] width 94 height 15
type input "Interior Overall"
click at [266, 91] on input "text" at bounding box center [262, 98] width 69 height 14
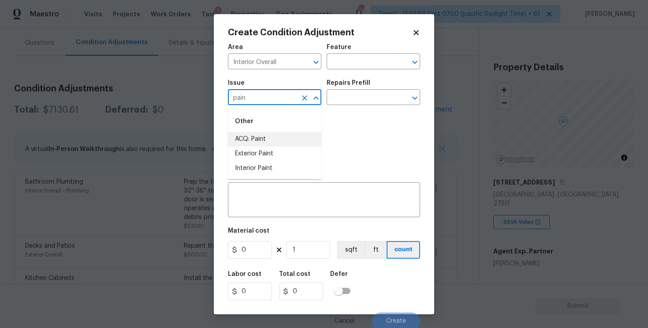
click at [268, 142] on li "ACQ: Paint" at bounding box center [275, 139] width 94 height 15
type input "ACQ: Paint"
click at [357, 91] on input "text" at bounding box center [361, 98] width 69 height 14
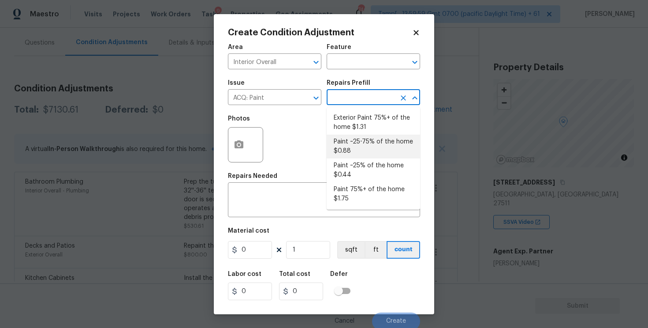
click at [348, 159] on li "Paint ~25% of the home $0.44" at bounding box center [374, 170] width 94 height 24
type input "Acquisition"
type textarea "Acquisition Scope: ~25% of the home needs interior paint"
type input "0.44"
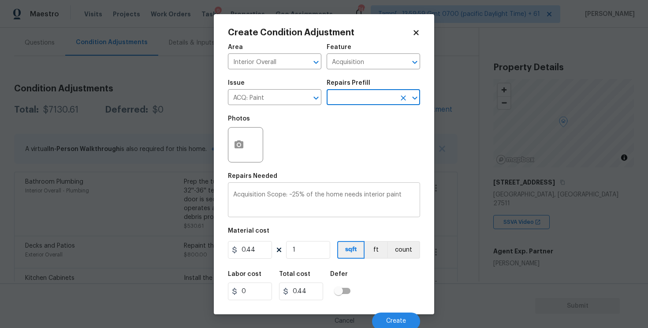
scroll to position [2, 0]
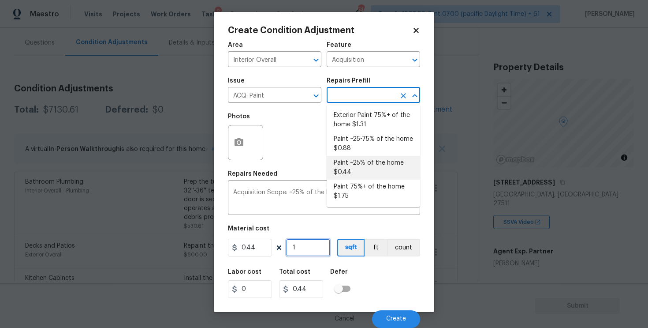
click at [311, 248] on input "1" at bounding box center [308, 248] width 44 height 18
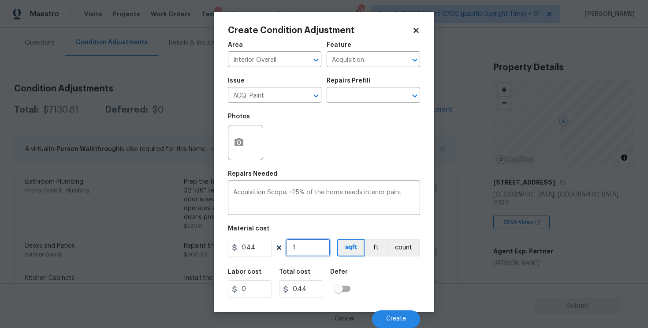
type input "0"
paste input "1874"
type input "1874"
type input "824.56"
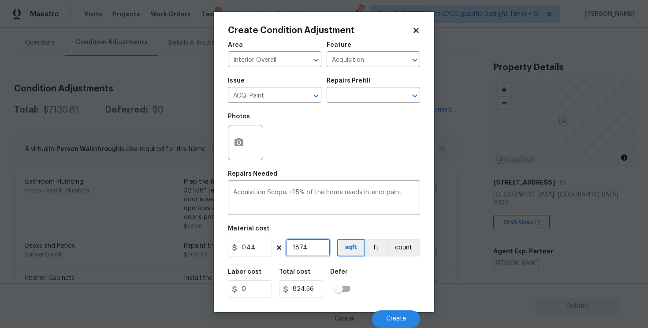
type input "1874"
click at [406, 285] on div "Labor cost 0 Total cost 824.56 Defer" at bounding box center [324, 283] width 192 height 40
click at [408, 322] on button "Create" at bounding box center [396, 319] width 48 height 18
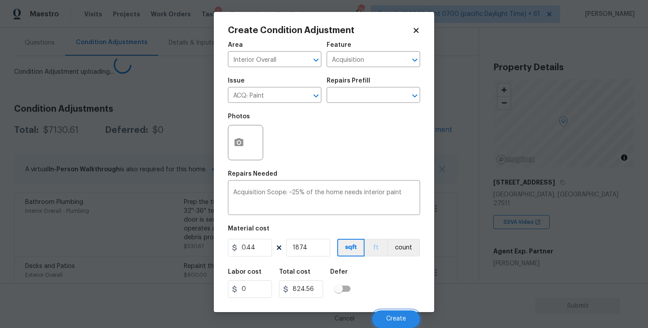
scroll to position [0, 0]
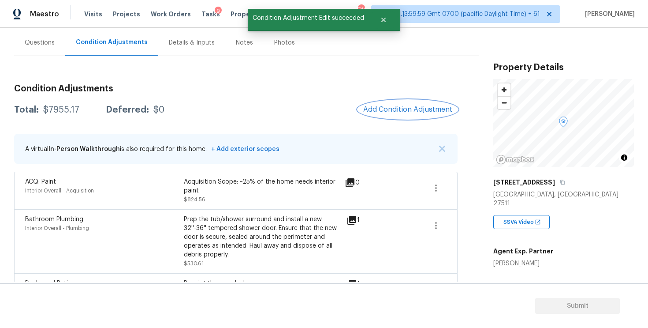
click at [400, 101] on button "Add Condition Adjustment" at bounding box center [408, 109] width 100 height 19
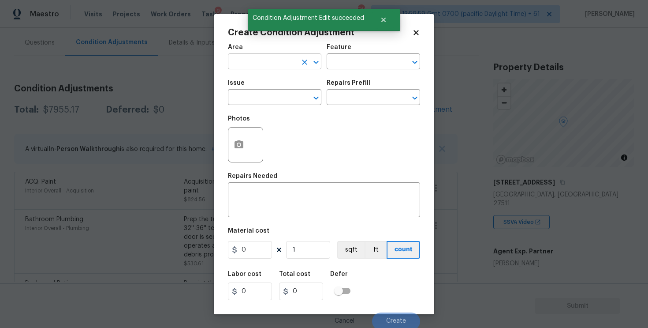
click at [269, 64] on input "text" at bounding box center [262, 63] width 69 height 14
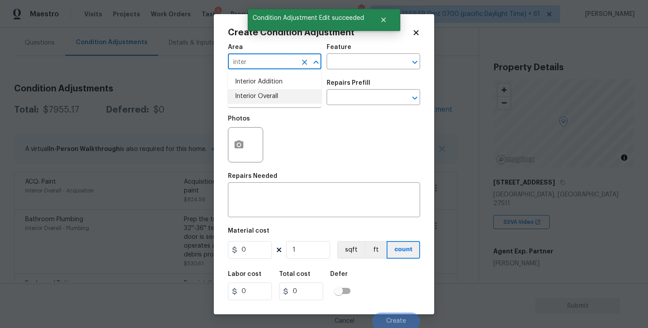
click at [264, 102] on li "Interior Overall" at bounding box center [275, 96] width 94 height 15
type input "Interior Overall"
click at [264, 102] on input "text" at bounding box center [262, 98] width 69 height 14
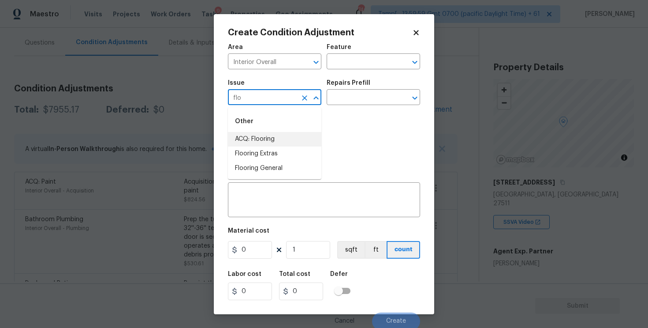
click at [266, 135] on li "ACQ: Flooring" at bounding box center [275, 139] width 94 height 15
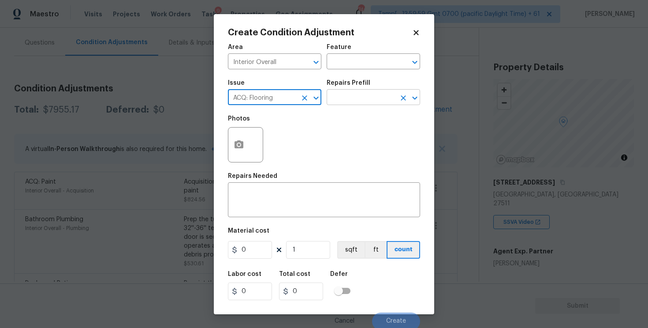
type input "ACQ: Flooring"
click at [342, 97] on input "text" at bounding box center [361, 98] width 69 height 14
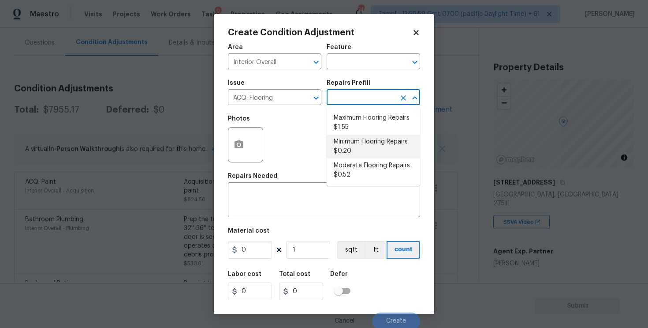
click at [356, 146] on li "Minimum Flooring Repairs $0.20" at bounding box center [374, 147] width 94 height 24
type input "Acquisition"
type textarea "Acquisition Scope: Minimum flooring repairs"
type input "0.2"
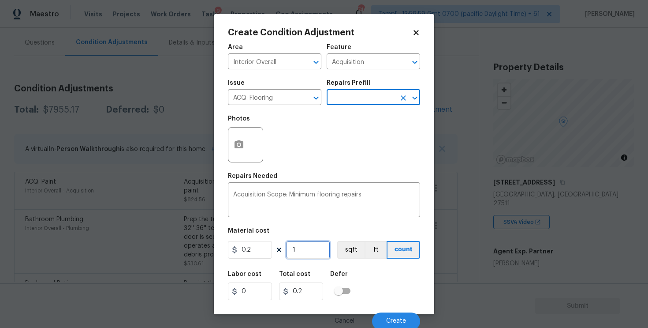
click at [309, 253] on input "1" at bounding box center [308, 250] width 44 height 18
type input "0"
paste input "1874"
type input "1874"
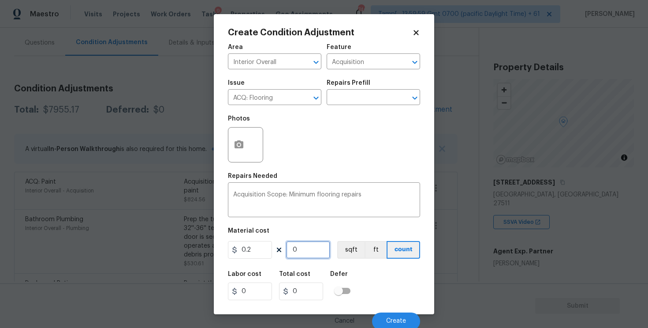
type input "374.8"
type input "1874"
click at [336, 251] on div "0.2 1874 sqft ft count" at bounding box center [324, 250] width 192 height 18
click at [359, 248] on button "sqft" at bounding box center [350, 250] width 27 height 18
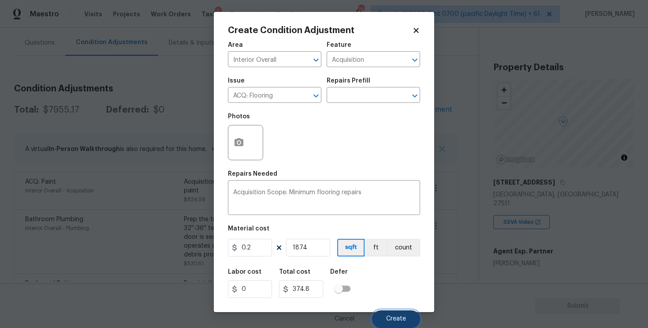
click at [401, 311] on button "Create" at bounding box center [396, 319] width 48 height 18
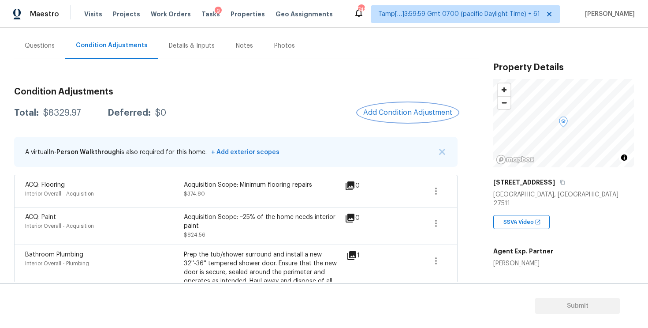
scroll to position [74, 0]
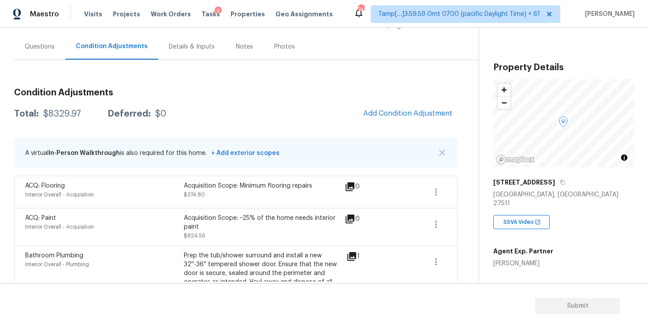
click at [55, 57] on div "Questions" at bounding box center [39, 47] width 51 height 26
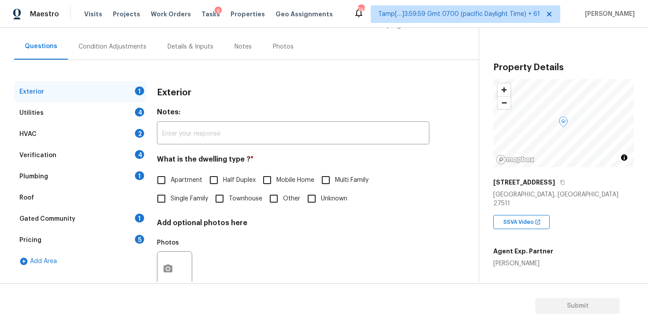
scroll to position [97, 0]
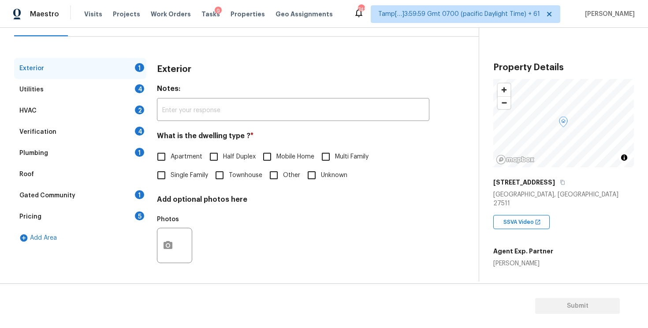
click at [164, 172] on input "Single Family" at bounding box center [161, 175] width 19 height 19
checkbox input "true"
click at [113, 86] on div "Utilities 4" at bounding box center [80, 89] width 132 height 21
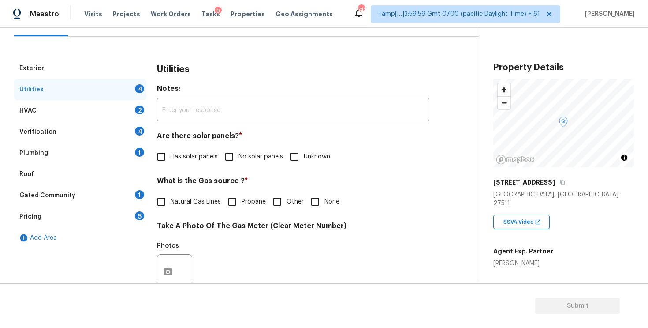
scroll to position [174, 0]
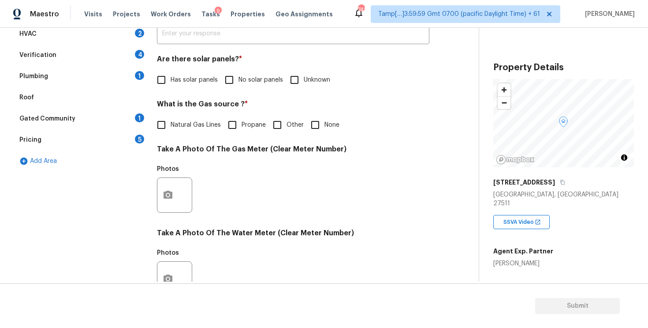
click at [242, 75] on span "No solar panels" at bounding box center [261, 79] width 45 height 9
click at [239, 75] on input "No solar panels" at bounding box center [229, 80] width 19 height 19
checkbox input "true"
click at [196, 117] on label "Natural Gas Lines" at bounding box center [186, 125] width 69 height 19
click at [171, 117] on input "Natural Gas Lines" at bounding box center [161, 125] width 19 height 19
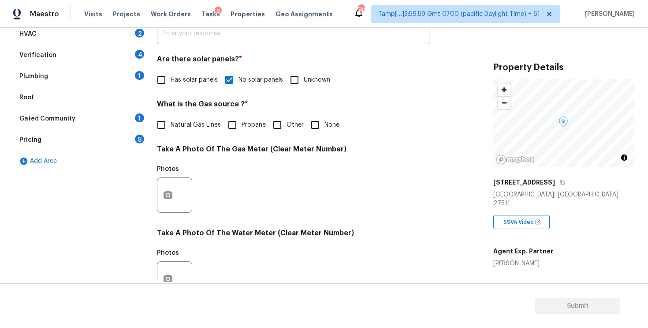
checkbox input "true"
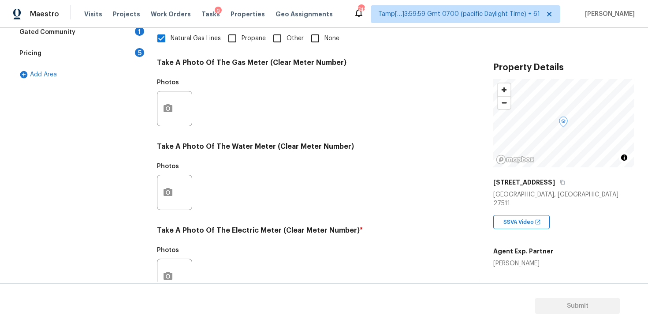
scroll to position [336, 0]
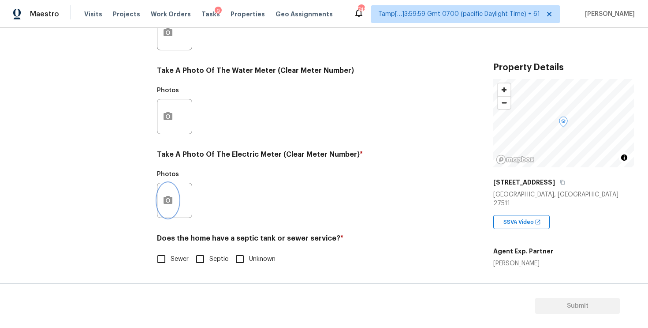
click at [167, 185] on button "button" at bounding box center [167, 200] width 21 height 34
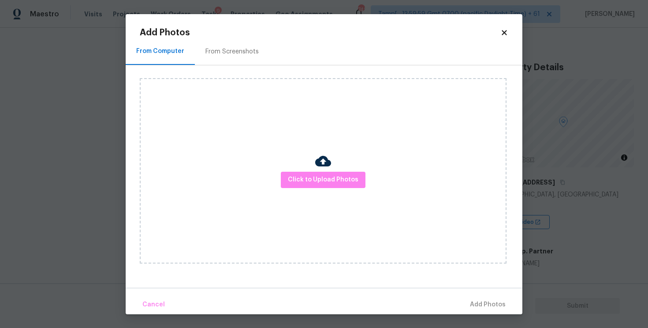
click at [280, 179] on div "Click to Upload Photos" at bounding box center [323, 170] width 367 height 185
click at [311, 170] on div "Click to Upload Photos" at bounding box center [323, 170] width 367 height 185
click at [317, 187] on button "Click to Upload Photos" at bounding box center [323, 180] width 85 height 16
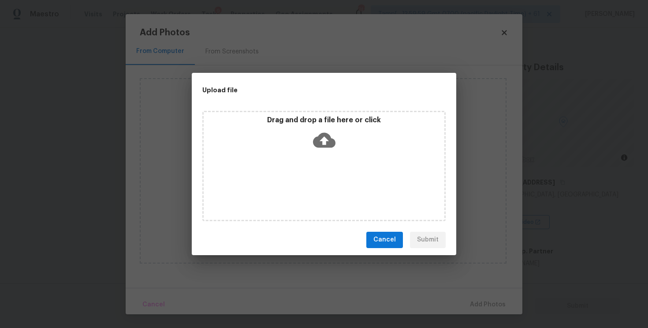
click at [324, 144] on icon at bounding box center [324, 140] width 22 height 22
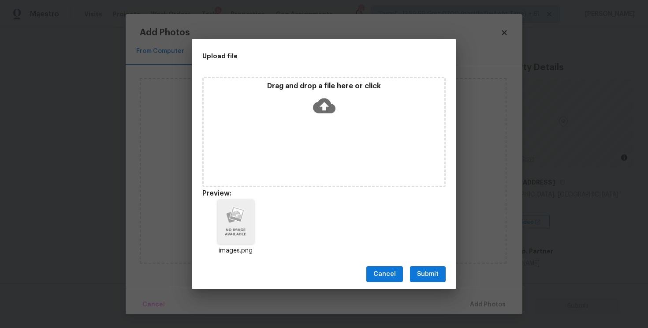
click at [419, 279] on span "Submit" at bounding box center [428, 274] width 22 height 11
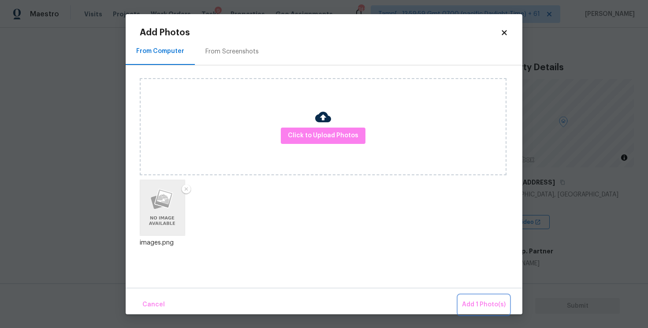
click at [467, 296] on button "Add 1 Photo(s)" at bounding box center [484, 304] width 51 height 19
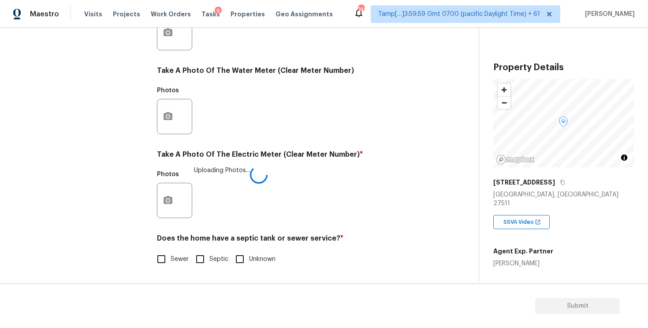
click at [195, 257] on input "Septic" at bounding box center [200, 259] width 19 height 19
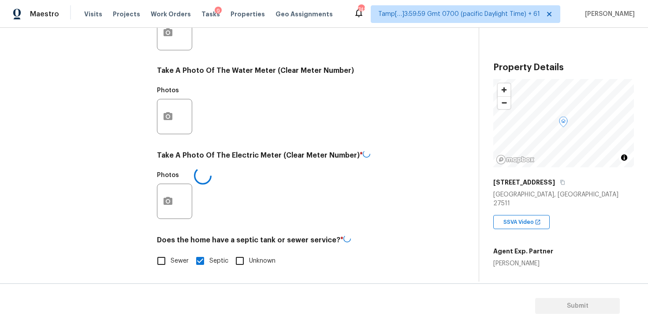
click at [195, 257] on input "Septic" at bounding box center [200, 260] width 19 height 19
checkbox input "false"
click at [171, 257] on span "Sewer" at bounding box center [180, 259] width 18 height 9
click at [171, 257] on input "Sewer" at bounding box center [161, 260] width 19 height 19
checkbox input "true"
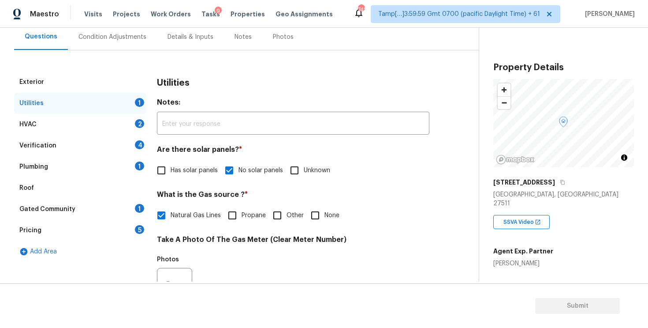
scroll to position [83, 0]
click at [124, 127] on div "HVAC 2" at bounding box center [80, 124] width 132 height 21
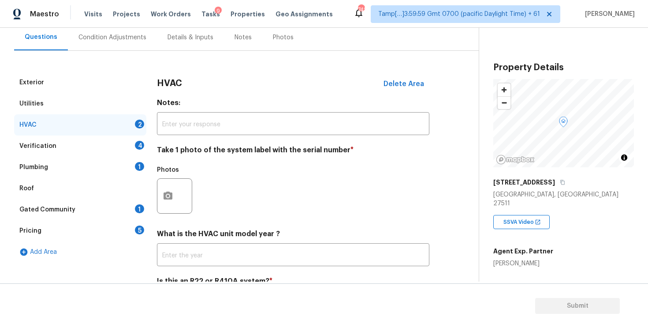
scroll to position [126, 0]
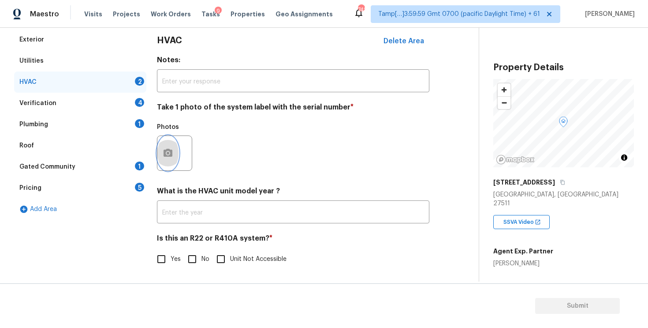
click at [172, 145] on button "button" at bounding box center [167, 153] width 21 height 34
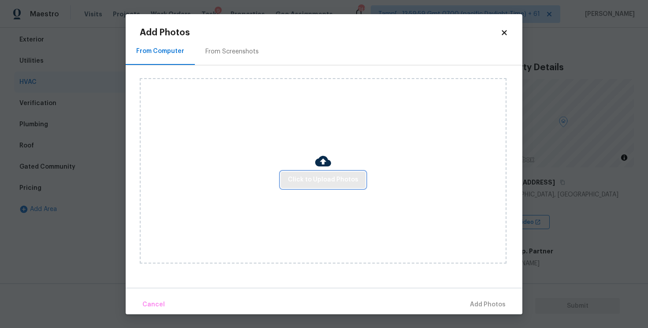
click at [293, 175] on span "Click to Upload Photos" at bounding box center [323, 179] width 71 height 11
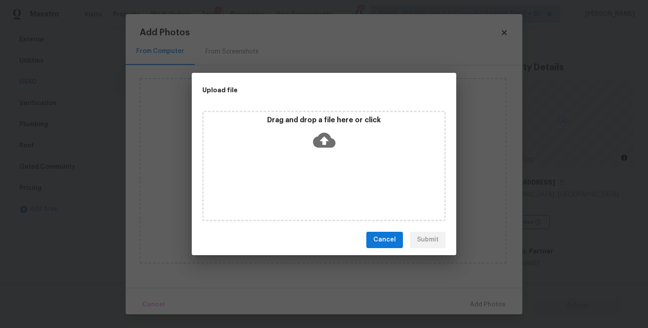
click at [318, 127] on div "Drag and drop a file here or click" at bounding box center [324, 135] width 241 height 38
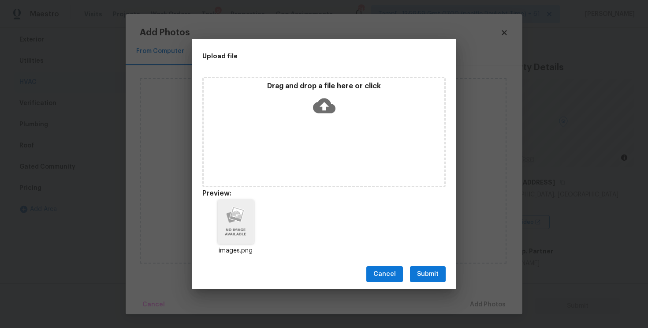
click at [433, 273] on span "Submit" at bounding box center [428, 274] width 22 height 11
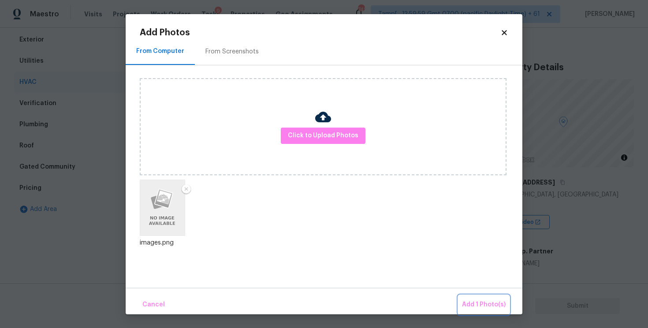
click at [473, 296] on button "Add 1 Photo(s)" at bounding box center [484, 304] width 51 height 19
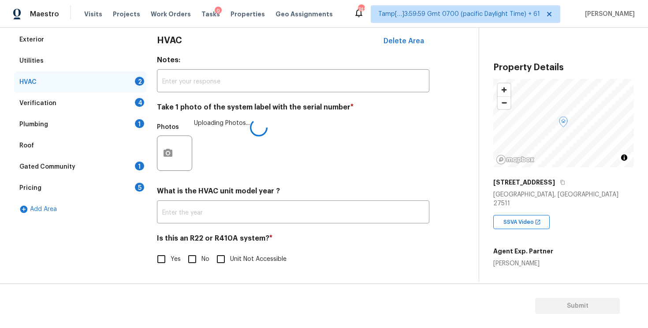
click at [194, 259] on input "No" at bounding box center [192, 259] width 19 height 19
checkbox input "true"
click at [118, 103] on div "Verification 4" at bounding box center [80, 103] width 132 height 21
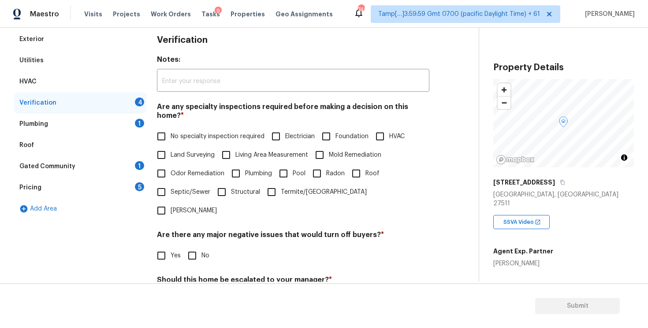
scroll to position [183, 0]
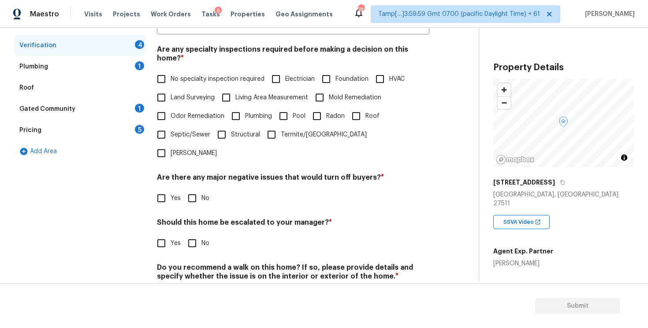
click at [172, 75] on span "No specialty inspection required" at bounding box center [218, 79] width 94 height 9
click at [171, 70] on input "No specialty inspection required" at bounding box center [161, 79] width 19 height 19
checkbox input "true"
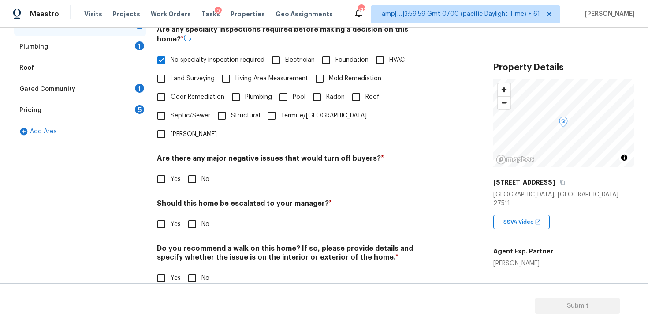
click at [193, 170] on input "No" at bounding box center [192, 179] width 19 height 19
checkbox input "true"
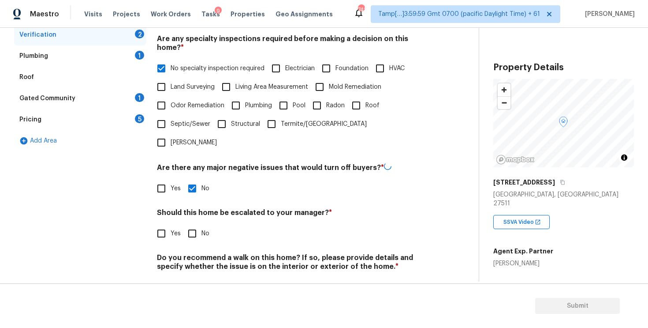
click at [196, 224] on input "No" at bounding box center [192, 233] width 19 height 19
checkbox input "true"
click at [197, 277] on input "No" at bounding box center [192, 286] width 19 height 19
checkbox input "true"
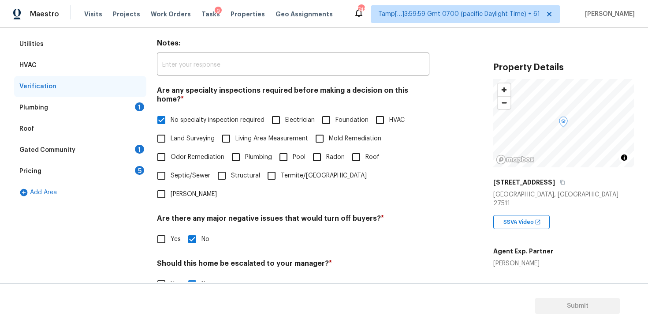
click at [142, 110] on div "Plumbing 1" at bounding box center [80, 107] width 132 height 21
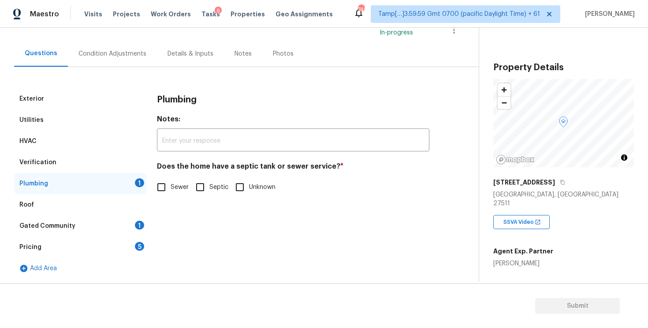
click at [164, 183] on input "Sewer" at bounding box center [161, 187] width 19 height 19
checkbox input "true"
click at [134, 230] on div "Gated Community 1" at bounding box center [80, 225] width 132 height 21
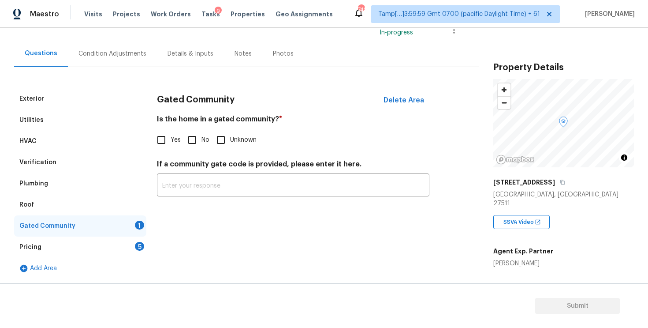
click at [198, 139] on input "No" at bounding box center [192, 140] width 19 height 19
checkbox input "true"
click at [137, 248] on div "5" at bounding box center [139, 246] width 9 height 9
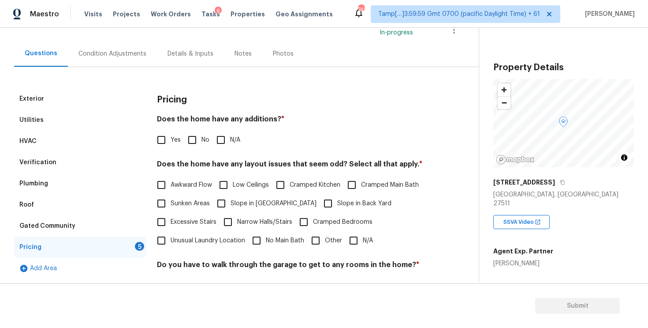
click at [187, 147] on input "No" at bounding box center [192, 140] width 19 height 19
checkbox input "true"
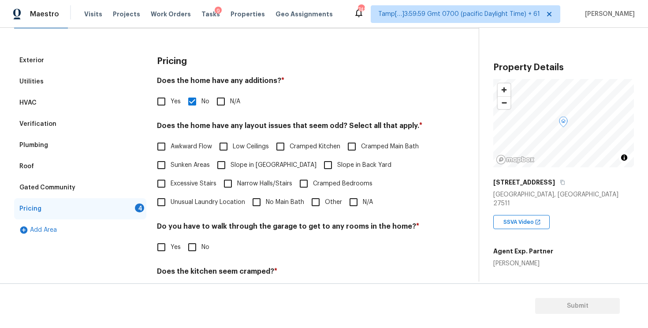
scroll to position [107, 0]
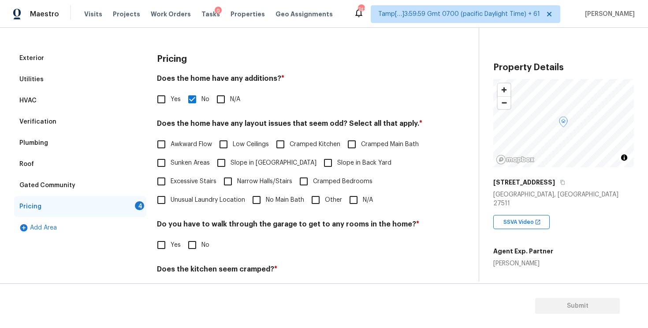
click at [319, 156] on input "Slope in Back Yard" at bounding box center [328, 162] width 19 height 19
checkbox input "true"
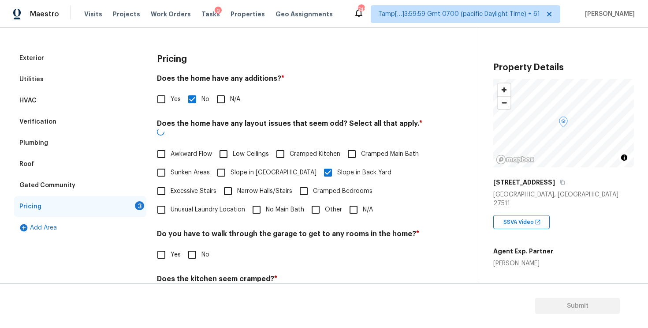
click at [258, 168] on span "Slope in [GEOGRAPHIC_DATA]" at bounding box center [274, 172] width 86 height 9
click at [231, 163] on input "Slope in [GEOGRAPHIC_DATA]" at bounding box center [221, 172] width 19 height 19
checkbox input "true"
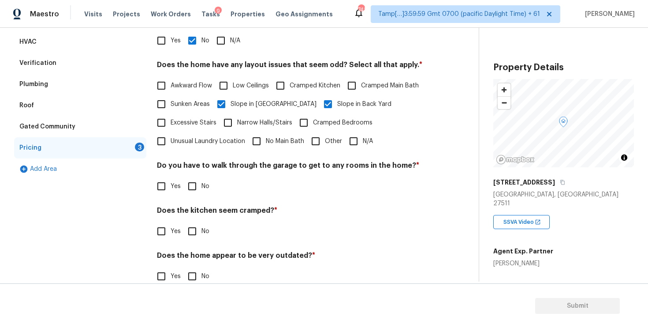
scroll to position [183, 0]
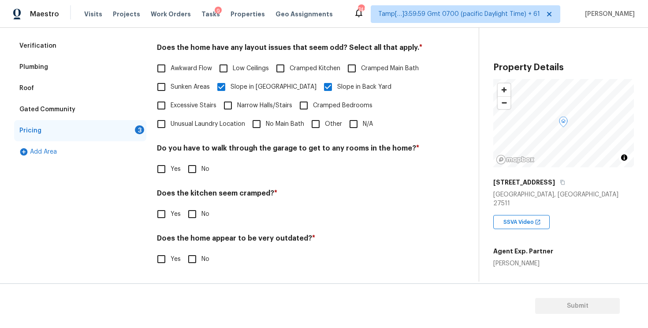
click at [191, 159] on div "Do you have to walk through the garage to get to any rooms in the home? * Yes No" at bounding box center [293, 161] width 273 height 34
click at [191, 182] on div "Pricing Does the home have any additions? * Yes No N/A Does the home have any l…" at bounding box center [293, 125] width 273 height 307
click at [191, 178] on div "Pricing Does the home have any additions? * Yes No N/A Does the home have any l…" at bounding box center [293, 125] width 273 height 307
click at [191, 170] on input "No" at bounding box center [192, 169] width 19 height 19
checkbox input "true"
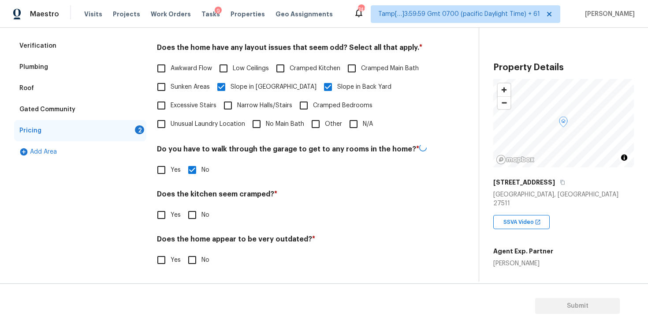
click at [194, 222] on input "No" at bounding box center [192, 215] width 19 height 19
checkbox input "true"
click at [194, 257] on input "No" at bounding box center [192, 260] width 19 height 19
checkbox input "true"
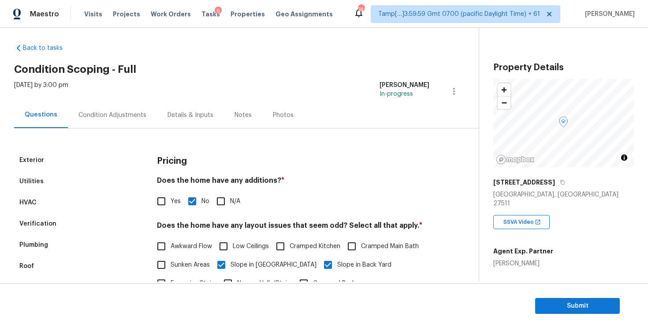
click at [142, 120] on div "Condition Adjustments" at bounding box center [112, 115] width 89 height 26
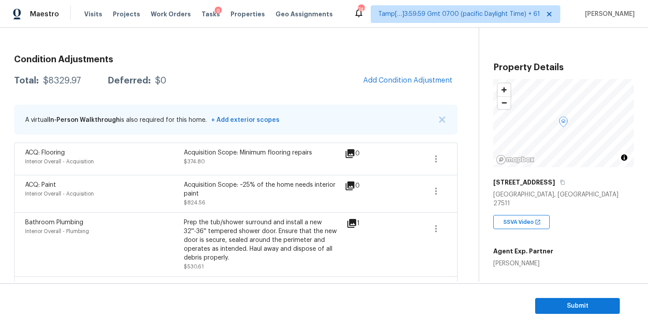
scroll to position [99, 0]
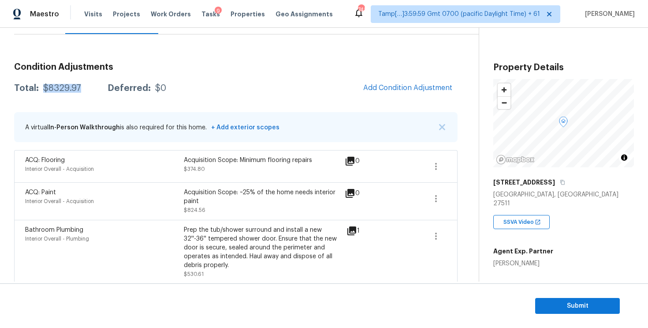
drag, startPoint x: 40, startPoint y: 86, endPoint x: 82, endPoint y: 86, distance: 42.8
click at [82, 86] on div "Total: $8329.97 Deferred: $0" at bounding box center [90, 88] width 152 height 9
copy div "$8329.97"
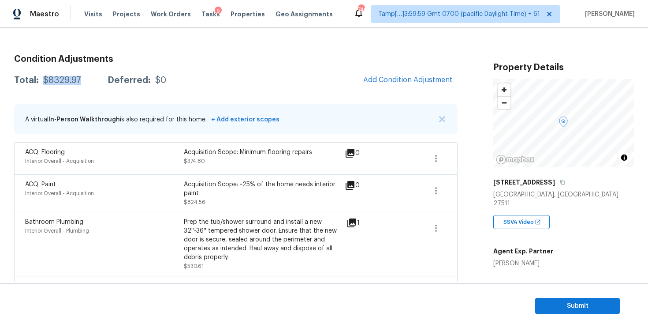
scroll to position [106, 0]
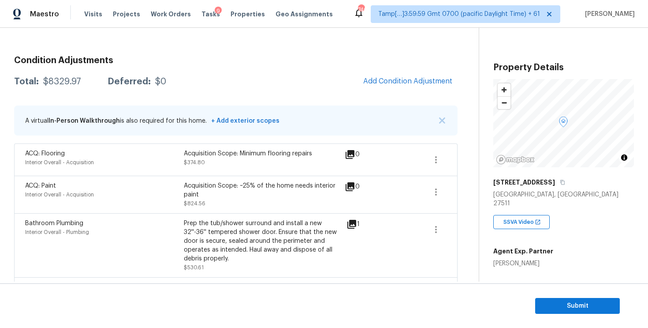
click at [535, 285] on section "Submit" at bounding box center [324, 305] width 648 height 45
click at [550, 302] on span "Submit" at bounding box center [578, 305] width 71 height 11
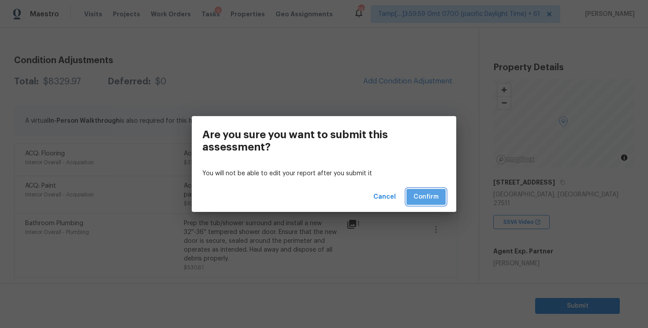
click at [413, 191] on button "Confirm" at bounding box center [426, 197] width 39 height 16
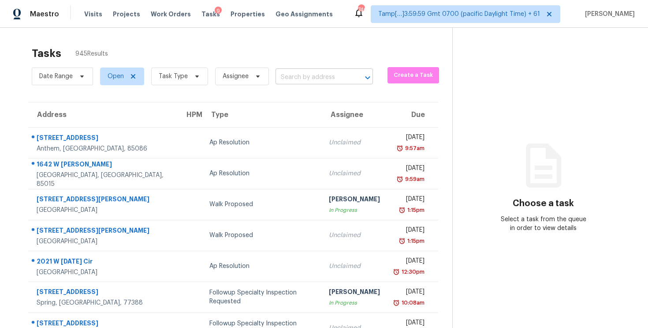
click at [303, 71] on input "text" at bounding box center [312, 78] width 73 height 14
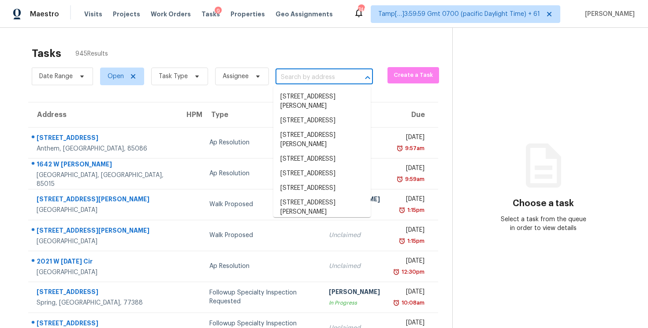
paste input "[STREET_ADDRESS]"
type input "[STREET_ADDRESS]"
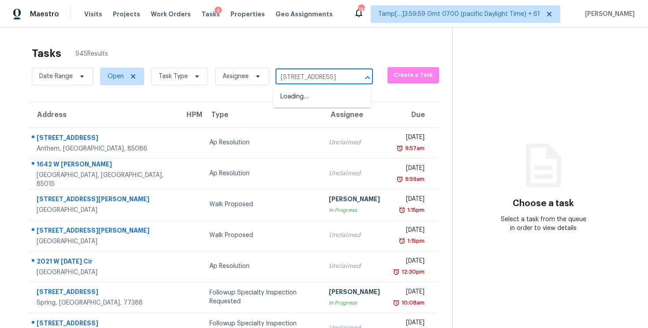
scroll to position [0, 48]
click at [324, 99] on li "[STREET_ADDRESS]" at bounding box center [321, 97] width 97 height 15
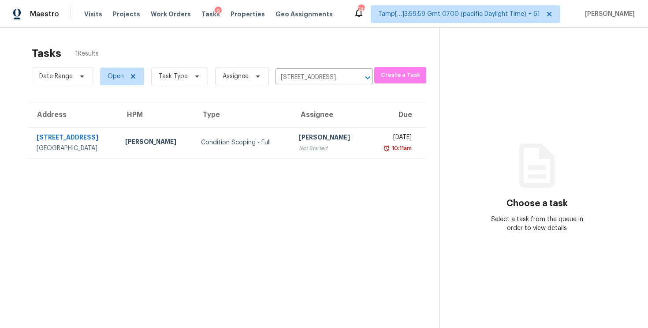
click at [328, 156] on td "[PERSON_NAME] Not Started" at bounding box center [330, 142] width 76 height 31
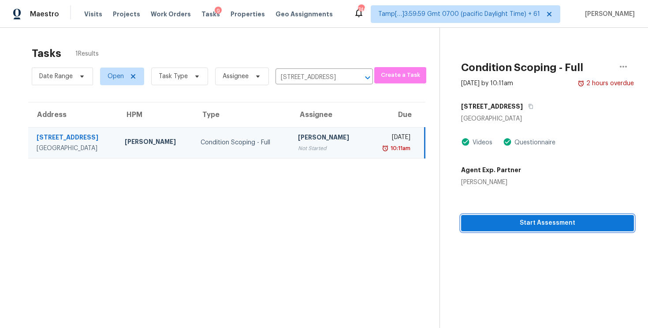
click at [488, 220] on span "Start Assessment" at bounding box center [547, 222] width 159 height 11
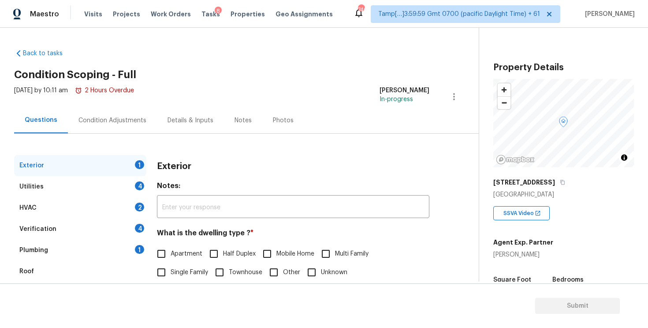
scroll to position [97, 0]
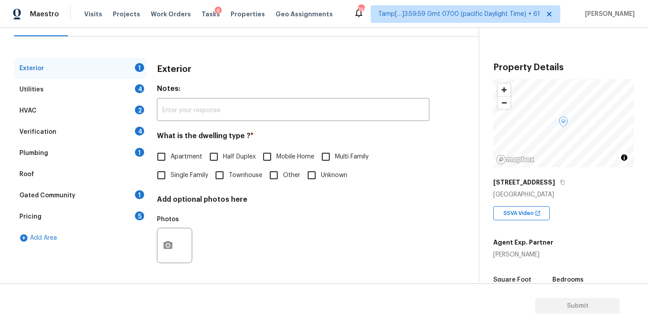
click at [168, 173] on input "Single Family" at bounding box center [161, 175] width 19 height 19
checkbox input "true"
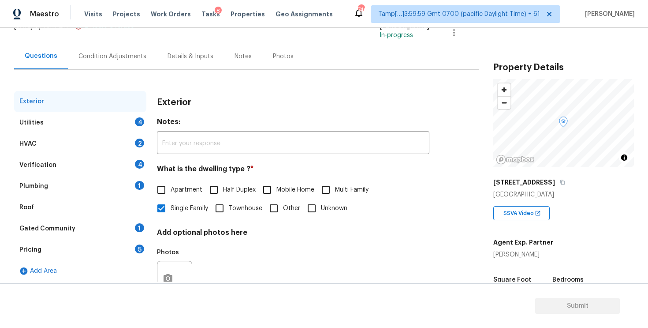
scroll to position [62, 0]
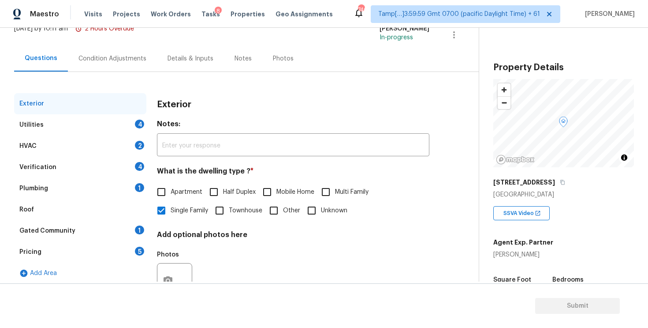
click at [121, 55] on div "Condition Adjustments" at bounding box center [113, 58] width 68 height 9
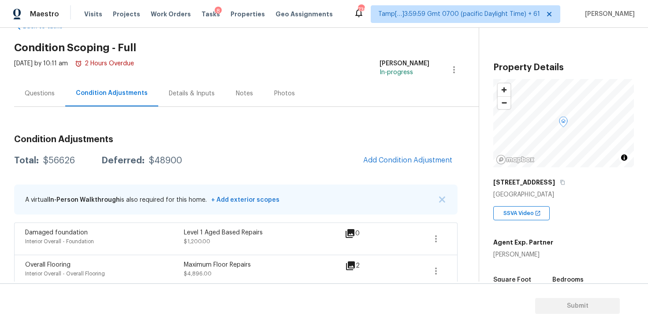
scroll to position [47, 0]
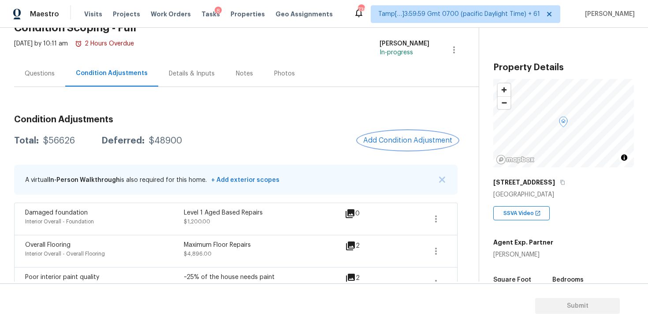
click at [380, 146] on button "Add Condition Adjustment" at bounding box center [408, 140] width 100 height 19
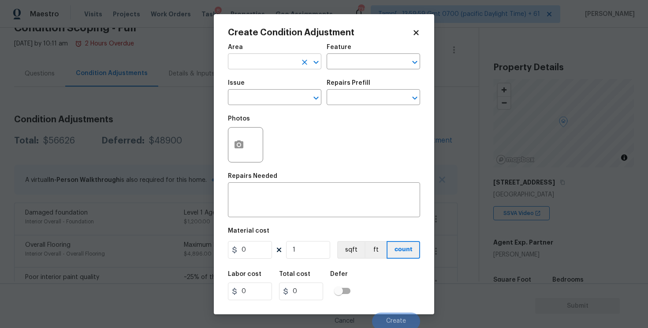
click at [286, 64] on input "text" at bounding box center [262, 63] width 69 height 14
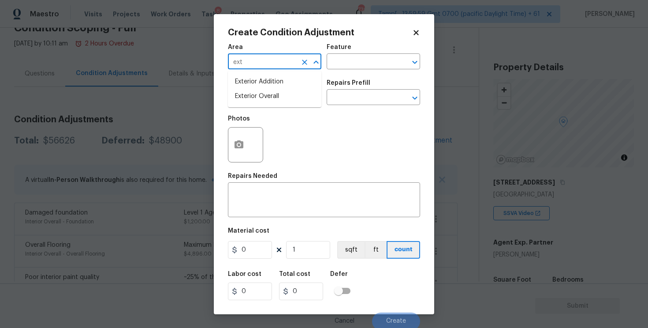
type input "exte"
click at [271, 98] on li "Attic" at bounding box center [275, 96] width 94 height 15
type input "Attic"
click at [306, 67] on button "Clear" at bounding box center [305, 62] width 12 height 12
type input "g"
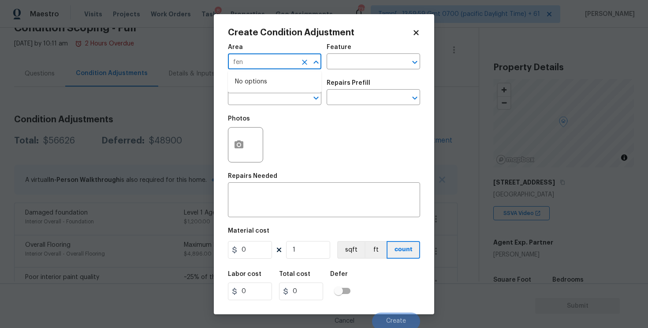
type input "fenc"
click at [269, 66] on input "fenc" at bounding box center [262, 63] width 69 height 14
click at [268, 90] on li "Exterior Overall" at bounding box center [275, 96] width 94 height 15
type input "Exterior Overall"
click at [269, 99] on input "text" at bounding box center [262, 98] width 69 height 14
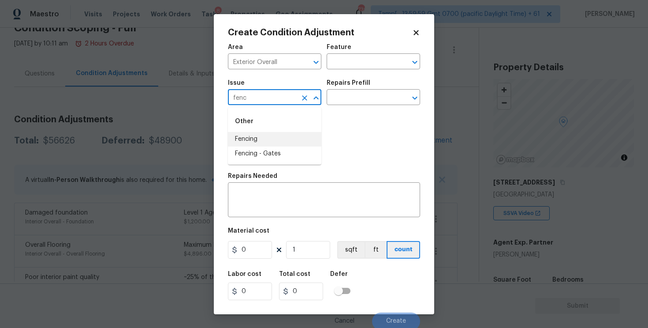
click at [270, 134] on li "Fencing" at bounding box center [275, 139] width 94 height 15
type input "Fencing"
click at [289, 181] on div "Repairs Needed" at bounding box center [324, 178] width 192 height 11
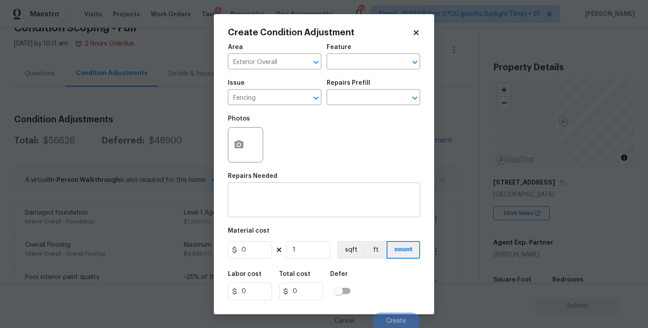
click at [291, 195] on textarea at bounding box center [324, 200] width 182 height 19
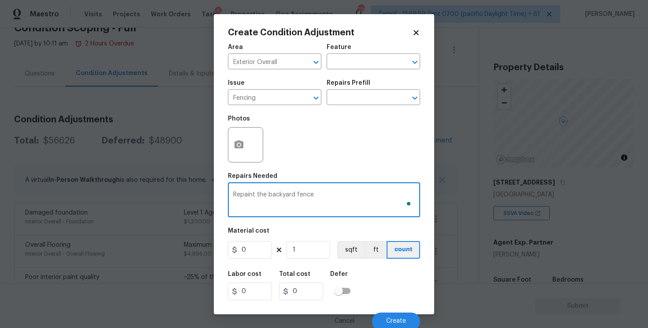
type textarea "Repaint the backyard fence"
click at [259, 246] on input "0" at bounding box center [250, 250] width 44 height 18
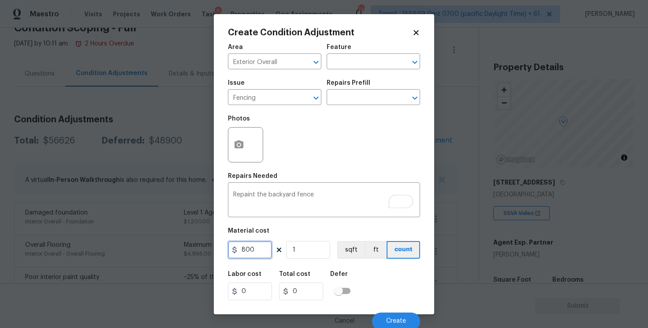
type input "800"
click at [301, 156] on div "Photos" at bounding box center [324, 138] width 192 height 57
type input "800"
click at [240, 146] on circle "button" at bounding box center [239, 144] width 3 height 3
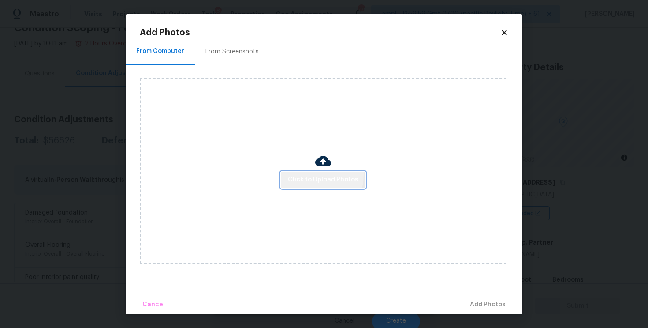
click at [312, 174] on span "Click to Upload Photos" at bounding box center [323, 179] width 71 height 11
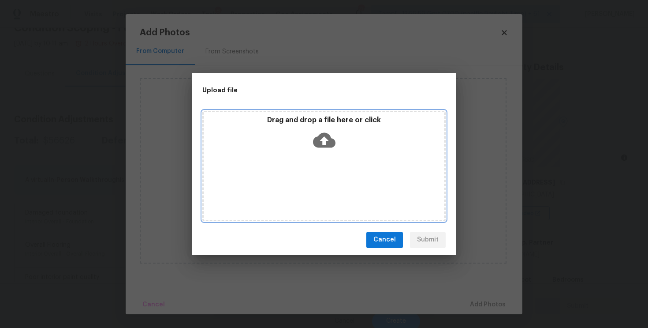
click at [319, 133] on icon at bounding box center [324, 140] width 22 height 22
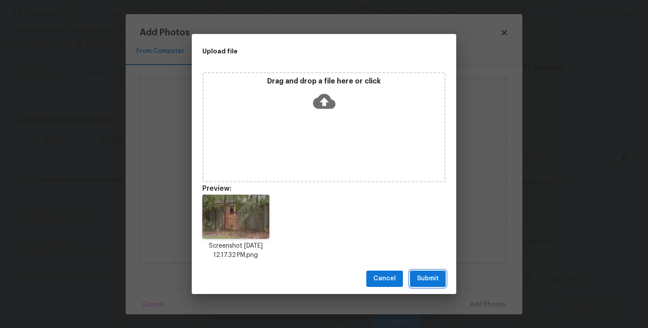
click at [441, 276] on button "Submit" at bounding box center [428, 278] width 36 height 16
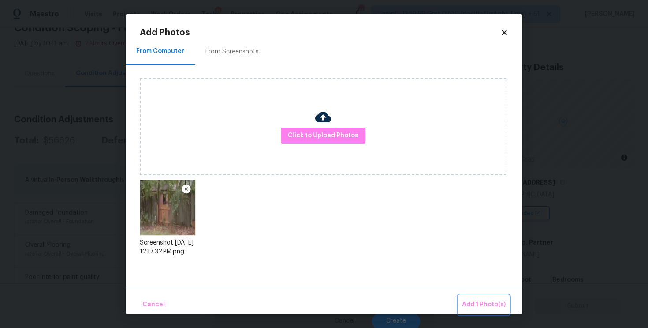
click at [469, 300] on span "Add 1 Photo(s)" at bounding box center [484, 304] width 44 height 11
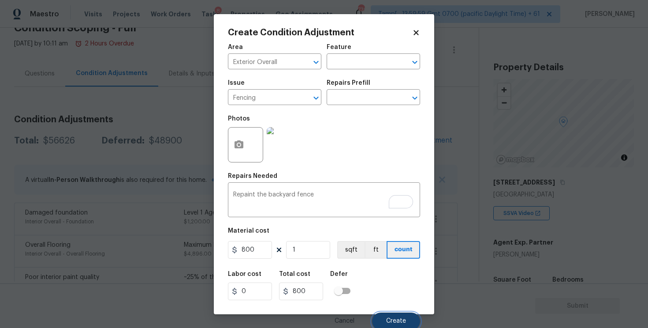
click at [415, 314] on button "Create" at bounding box center [396, 321] width 48 height 18
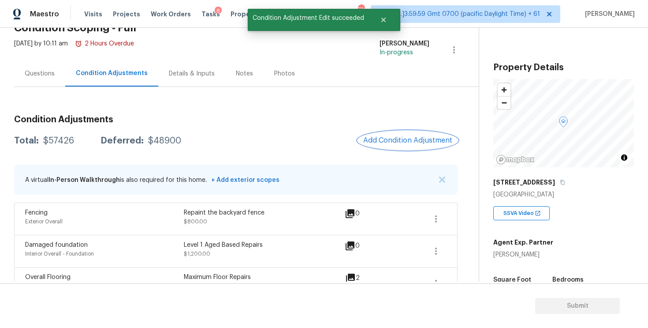
click at [398, 139] on span "Add Condition Adjustment" at bounding box center [407, 140] width 89 height 8
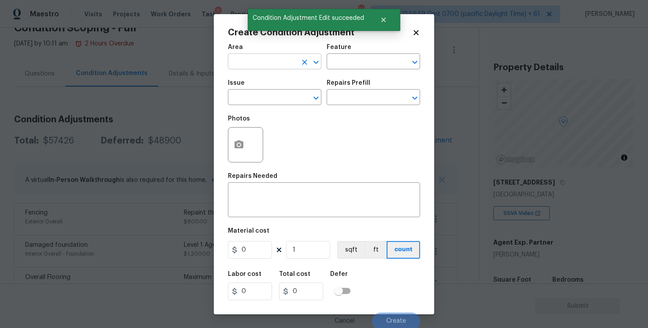
click at [251, 68] on input "text" at bounding box center [262, 63] width 69 height 14
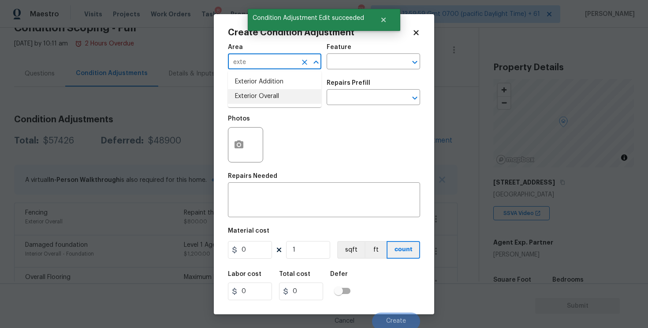
click at [248, 92] on li "Exterior Overall" at bounding box center [275, 96] width 94 height 15
type input "Exterior Overall"
click at [248, 92] on input "text" at bounding box center [262, 98] width 69 height 14
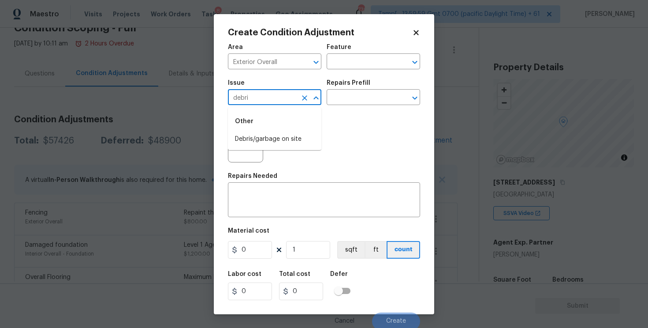
click at [255, 125] on div "Other" at bounding box center [275, 121] width 94 height 21
click at [255, 137] on li "Debris/garbage on site" at bounding box center [275, 139] width 94 height 15
type input "Debris/garbage on site"
click at [245, 142] on button "button" at bounding box center [238, 144] width 21 height 34
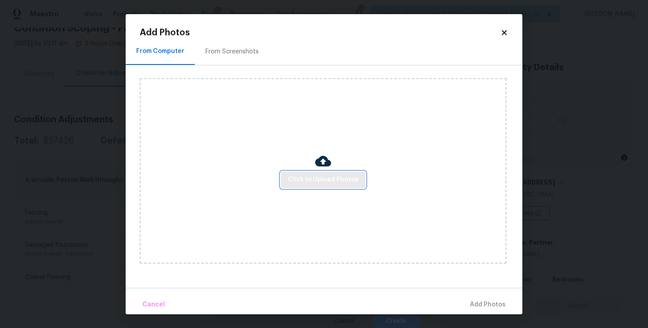
click at [305, 175] on span "Click to Upload Photos" at bounding box center [323, 179] width 71 height 11
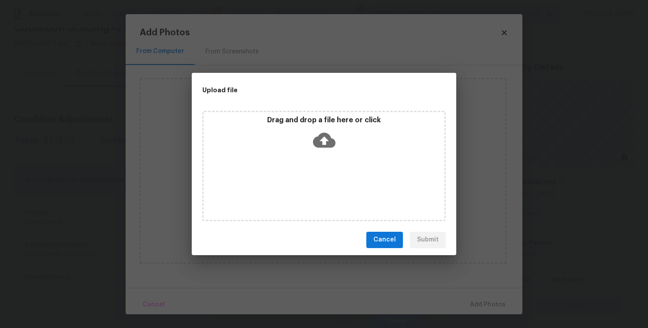
click at [327, 122] on p "Drag and drop a file here or click" at bounding box center [324, 120] width 241 height 9
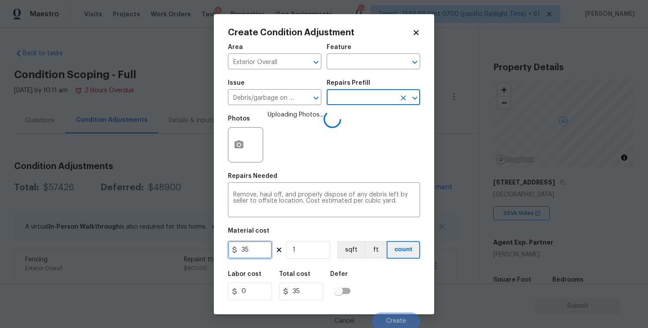
scroll to position [47, 0]
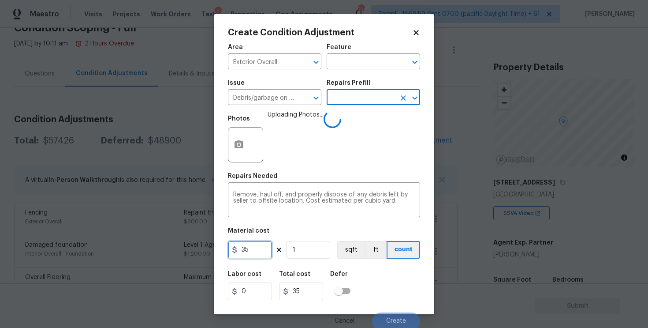
click at [266, 252] on input "35" at bounding box center [250, 250] width 44 height 18
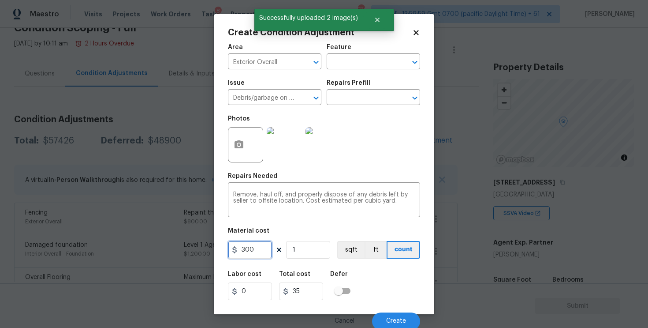
type input "300"
click at [367, 279] on div "Labor cost 0 Total cost 300 Defer" at bounding box center [324, 286] width 192 height 40
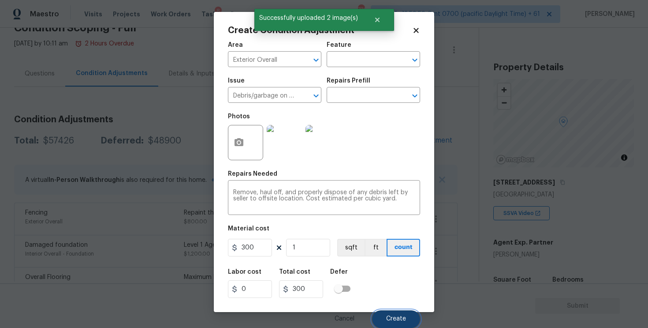
click at [392, 322] on button "Create" at bounding box center [396, 319] width 48 height 18
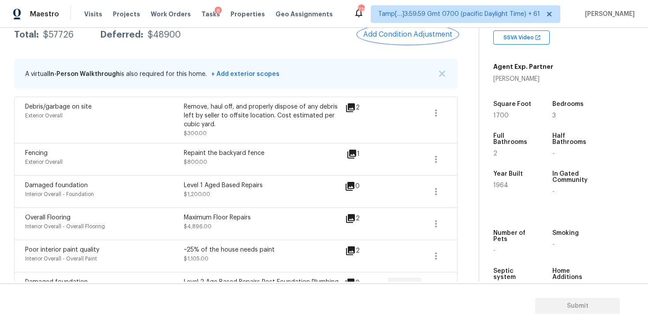
scroll to position [159, 0]
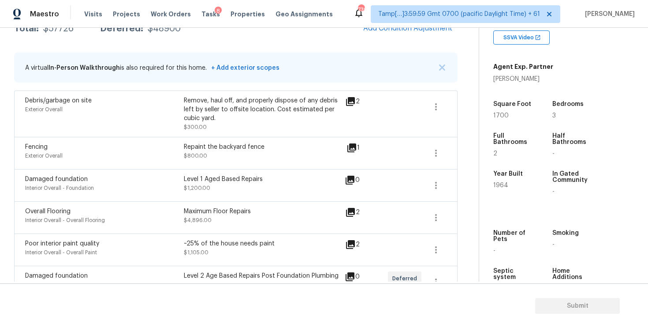
click at [315, 144] on div "Repaint the backyard fence" at bounding box center [263, 146] width 159 height 9
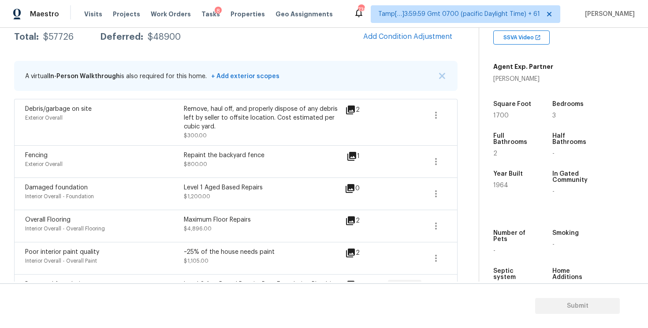
click at [400, 51] on div "Condition Adjustments Total: $57726 Deferred: $48900 Add Condition Adjustment A…" at bounding box center [236, 222] width 444 height 436
click at [399, 37] on span "Add Condition Adjustment" at bounding box center [407, 37] width 89 height 8
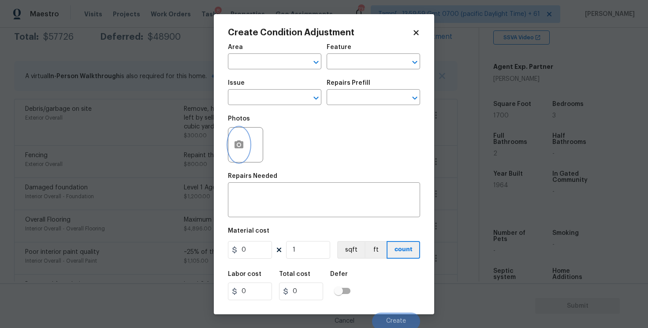
click at [239, 150] on button "button" at bounding box center [238, 144] width 21 height 34
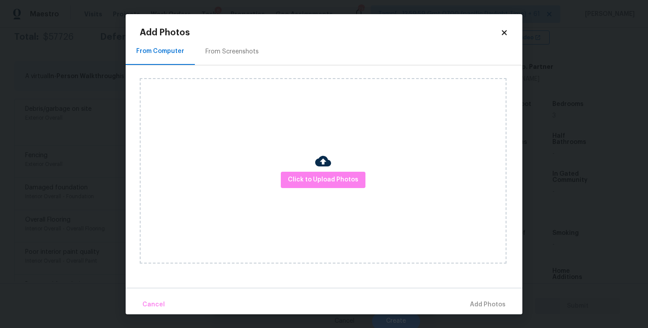
click at [342, 169] on div "Click to Upload Photos" at bounding box center [323, 170] width 367 height 185
click at [339, 178] on span "Click to Upload Photos" at bounding box center [323, 179] width 71 height 11
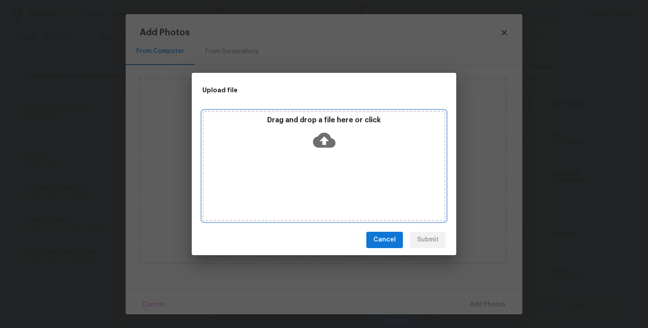
click at [326, 133] on icon at bounding box center [324, 139] width 22 height 15
